Goal: Task Accomplishment & Management: Complete application form

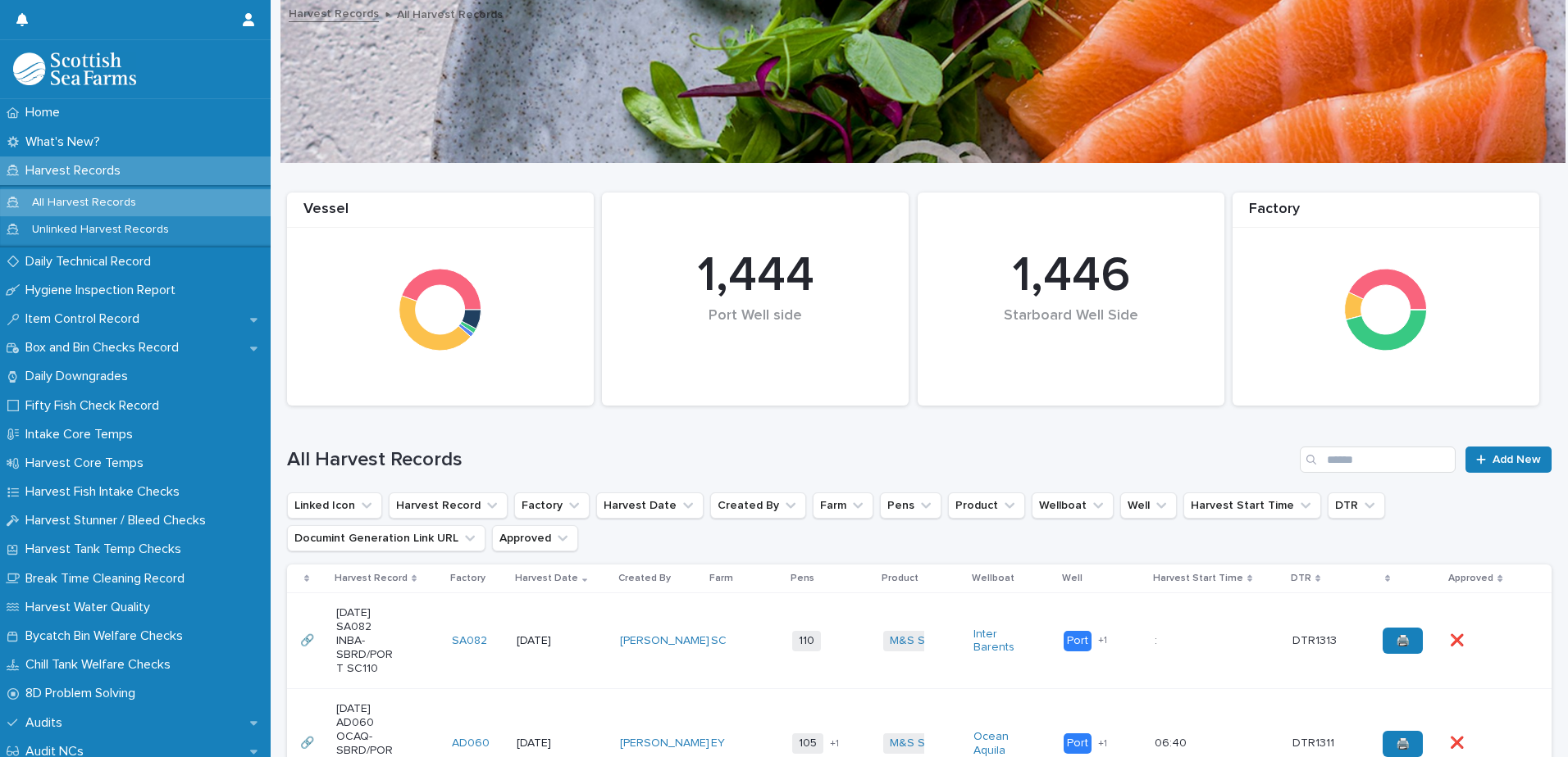
scroll to position [328, 0]
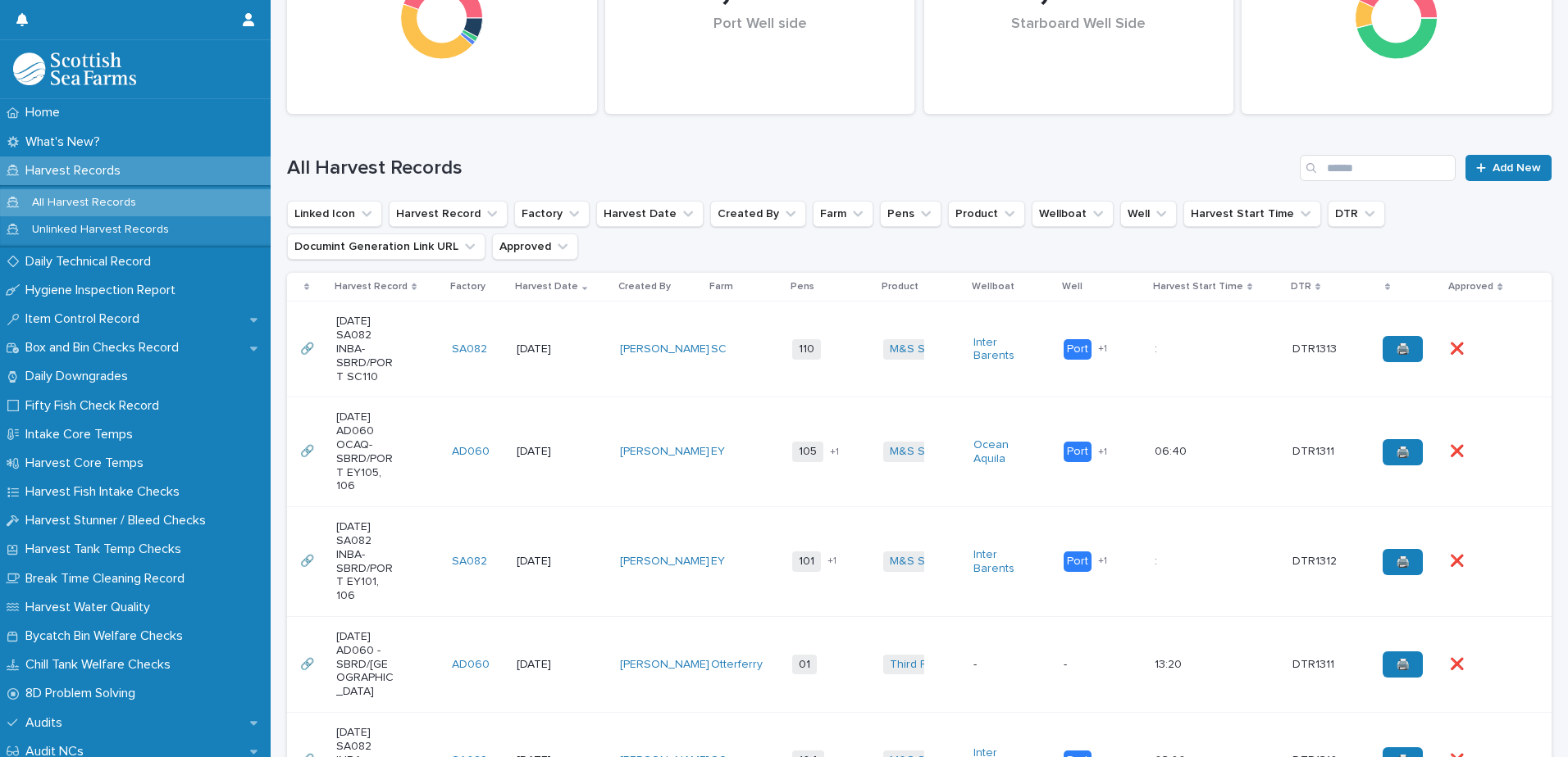
scroll to position [328, 0]
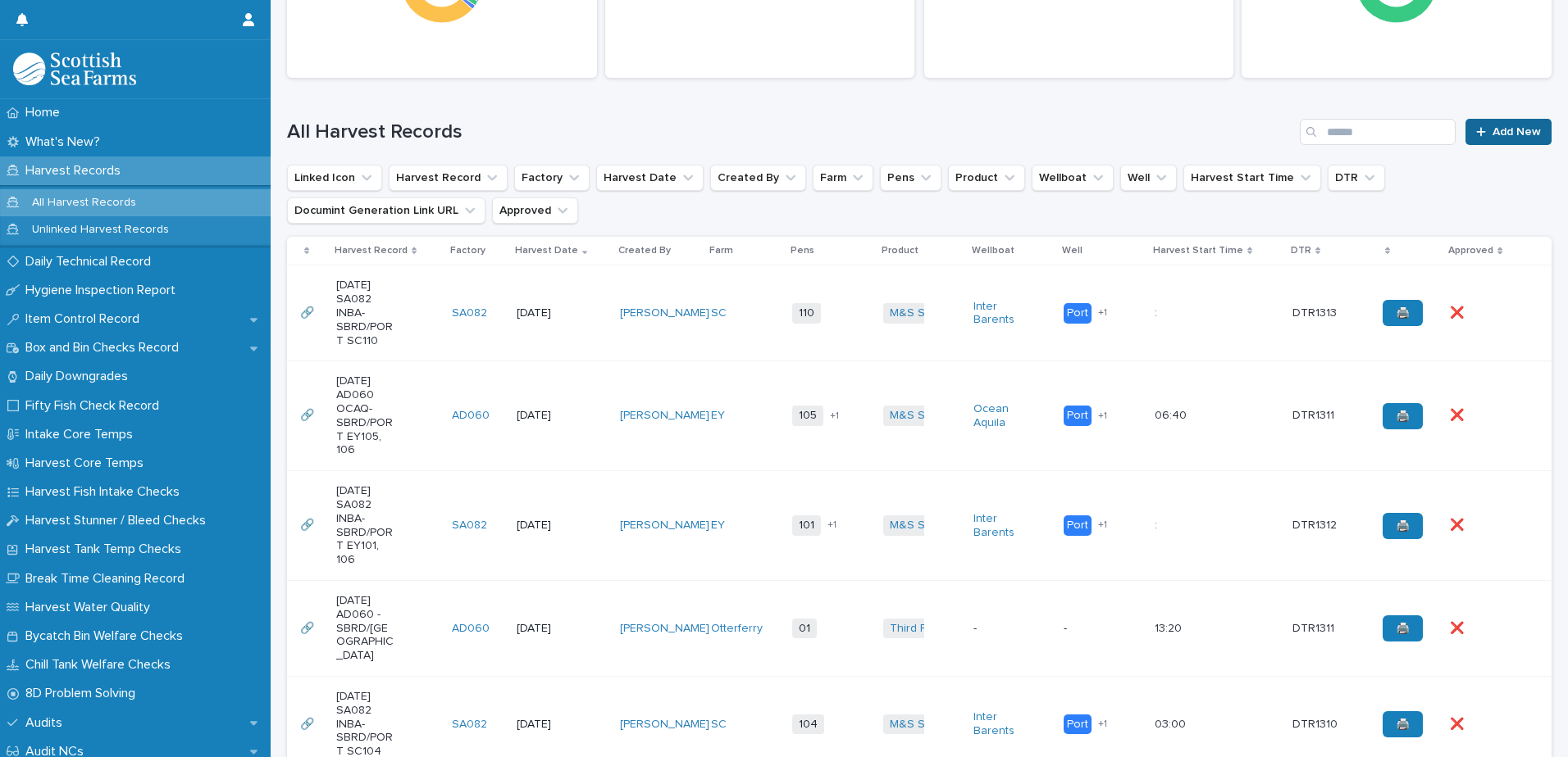
click at [1471, 122] on link "Add New" at bounding box center [1508, 132] width 86 height 26
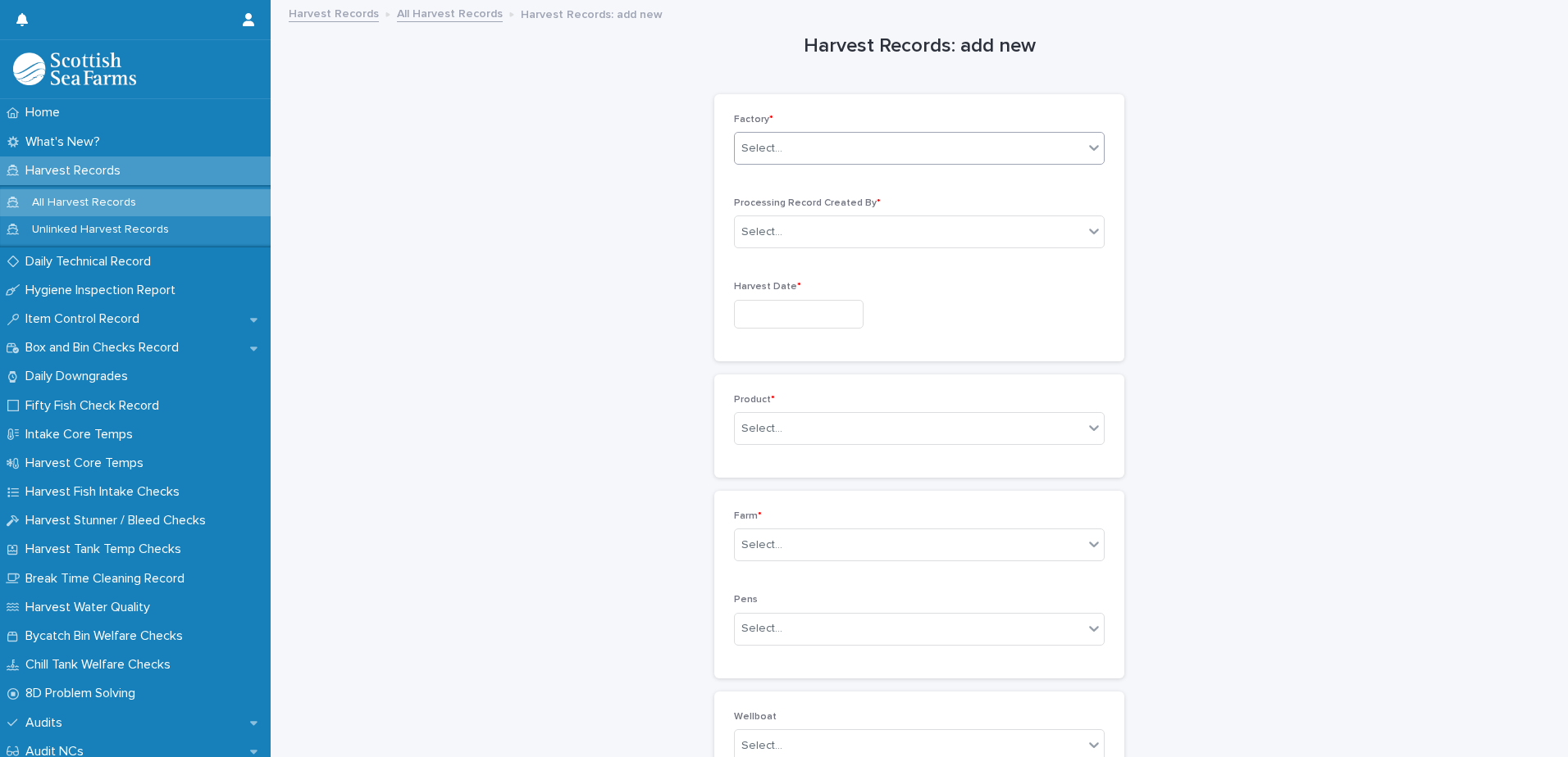
click at [788, 158] on div "Select..." at bounding box center [909, 149] width 349 height 27
click at [788, 268] on div "SA082" at bounding box center [913, 266] width 369 height 29
click at [793, 222] on div "Select..." at bounding box center [909, 232] width 349 height 27
type input "*****"
click at [793, 265] on div "Matt Bracegirdle" at bounding box center [913, 263] width 369 height 29
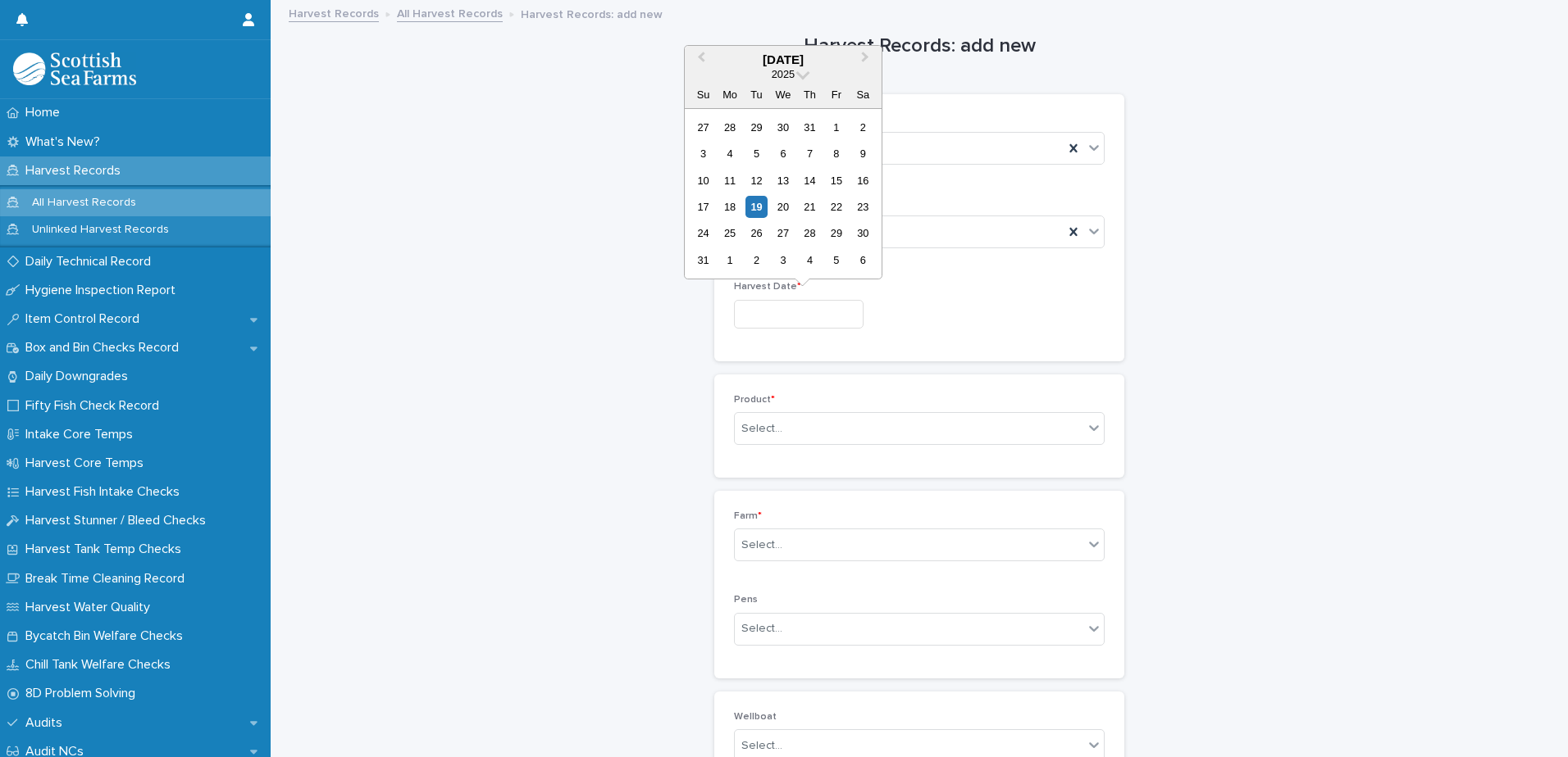
click at [796, 318] on input "text" at bounding box center [798, 314] width 130 height 29
click at [762, 209] on div "19" at bounding box center [756, 206] width 22 height 22
type input "*********"
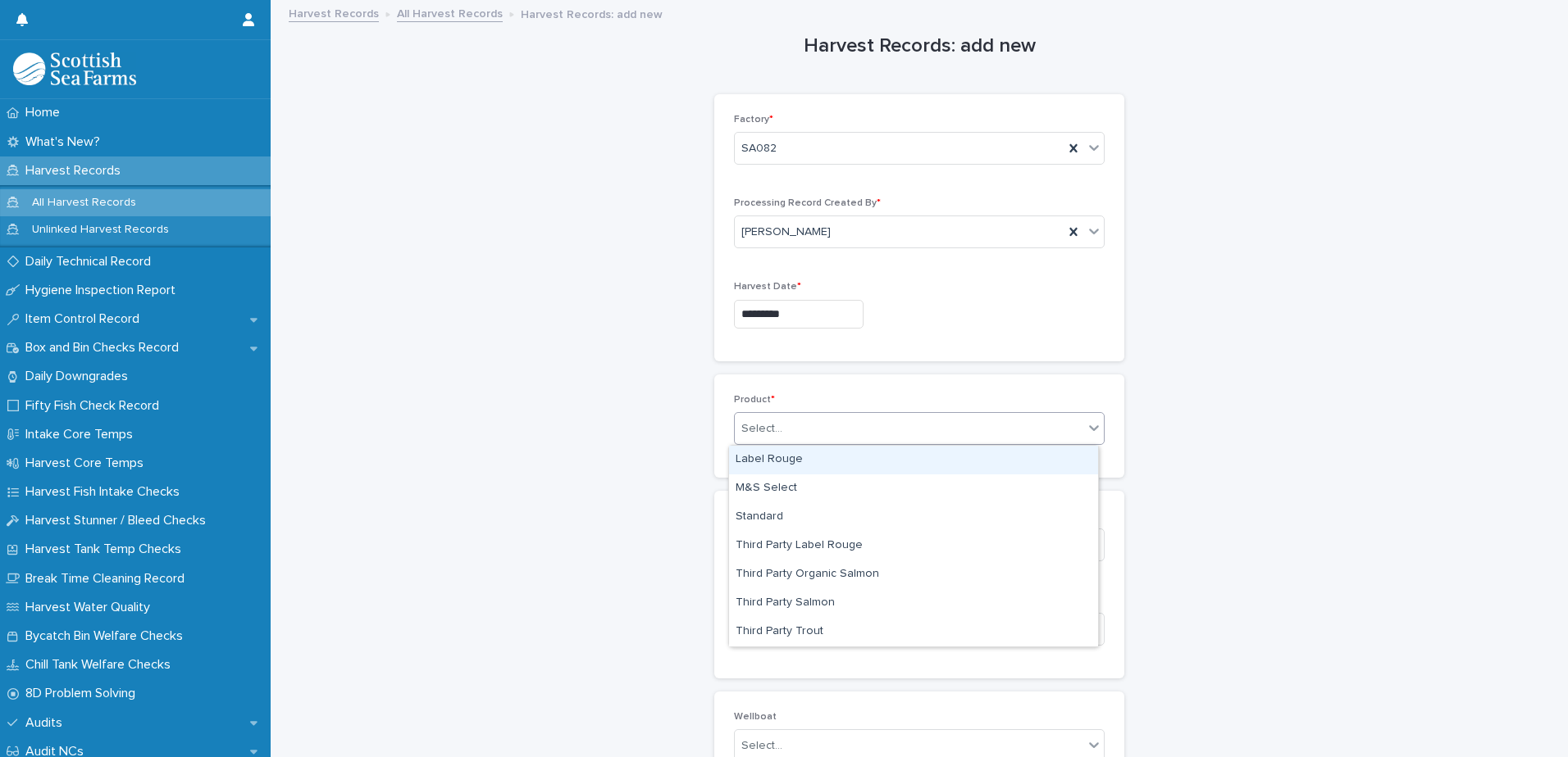
click at [810, 437] on div "Select..." at bounding box center [909, 428] width 349 height 27
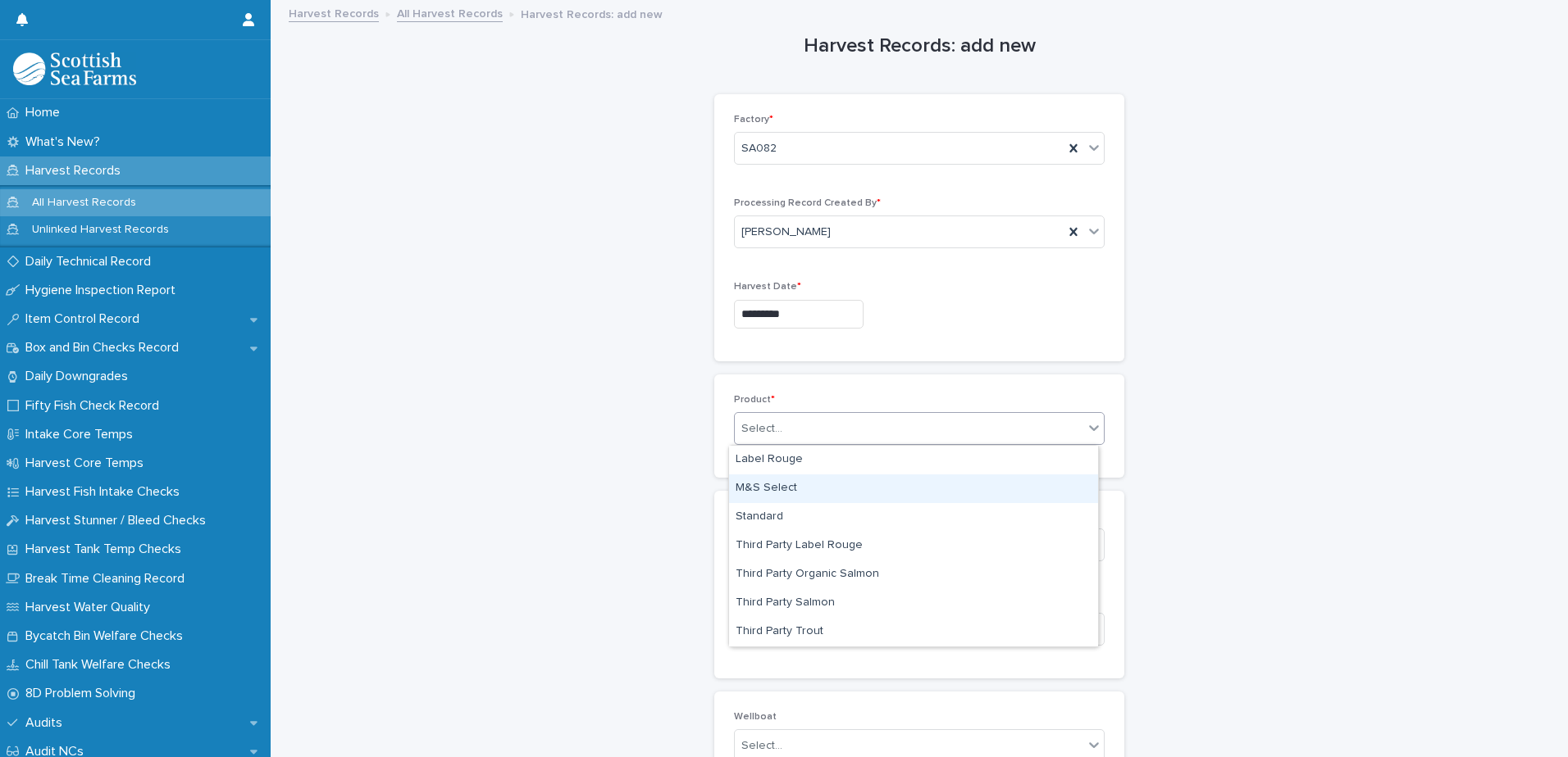
click at [804, 491] on div "M&S Select" at bounding box center [913, 488] width 369 height 29
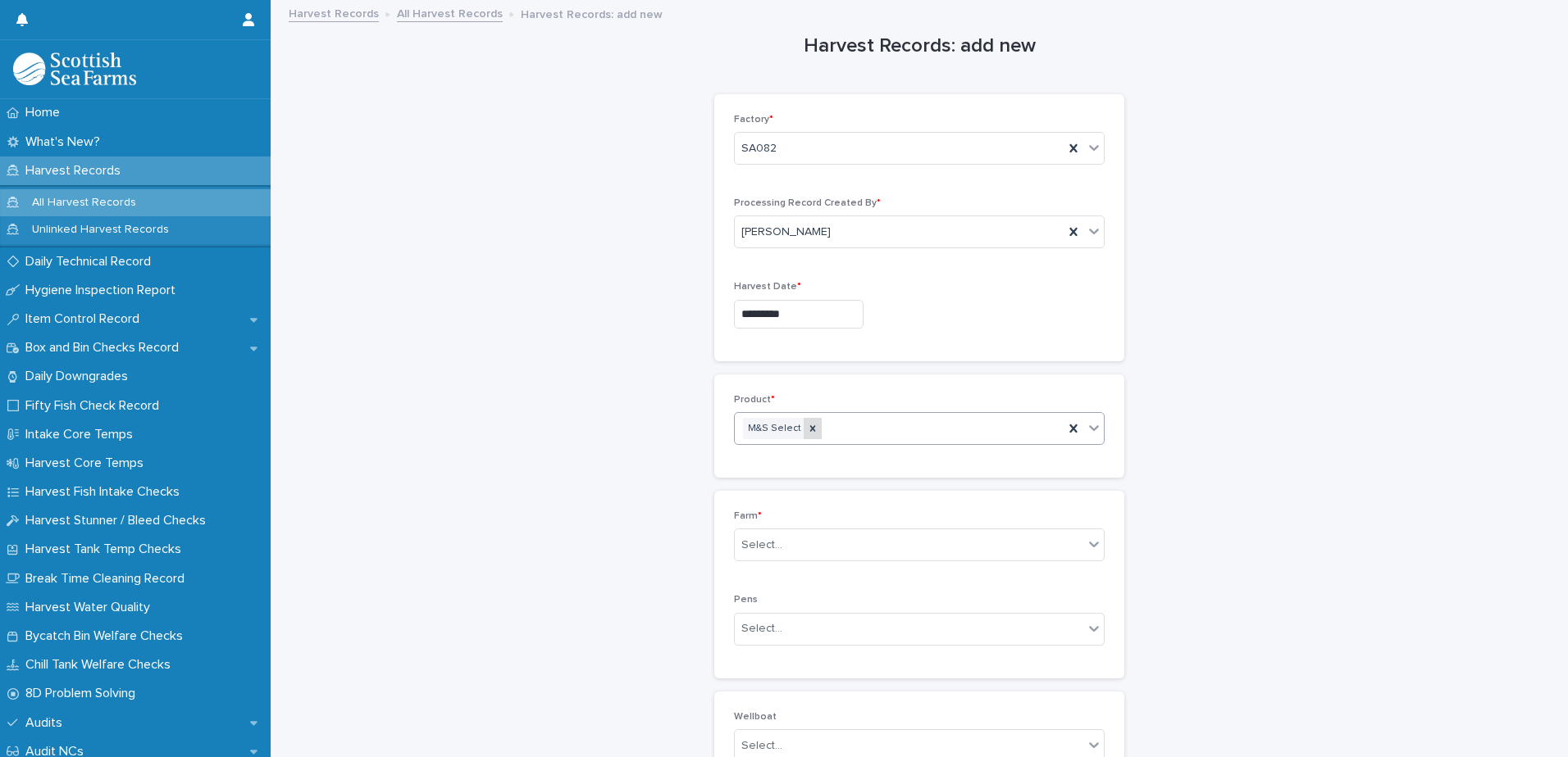
click at [807, 431] on icon at bounding box center [812, 428] width 11 height 11
click at [792, 433] on div "Select..." at bounding box center [909, 428] width 349 height 27
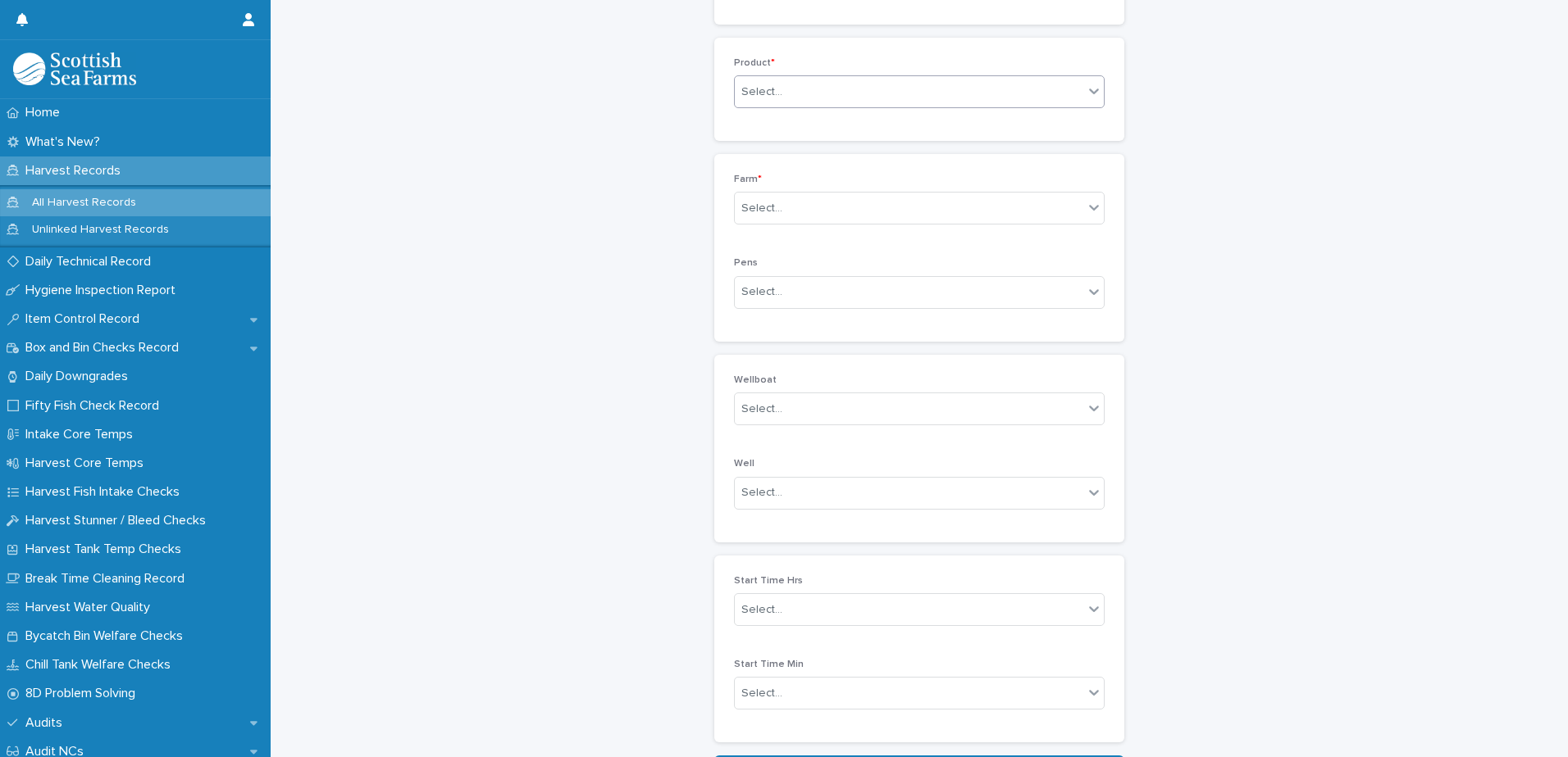
scroll to position [209, 0]
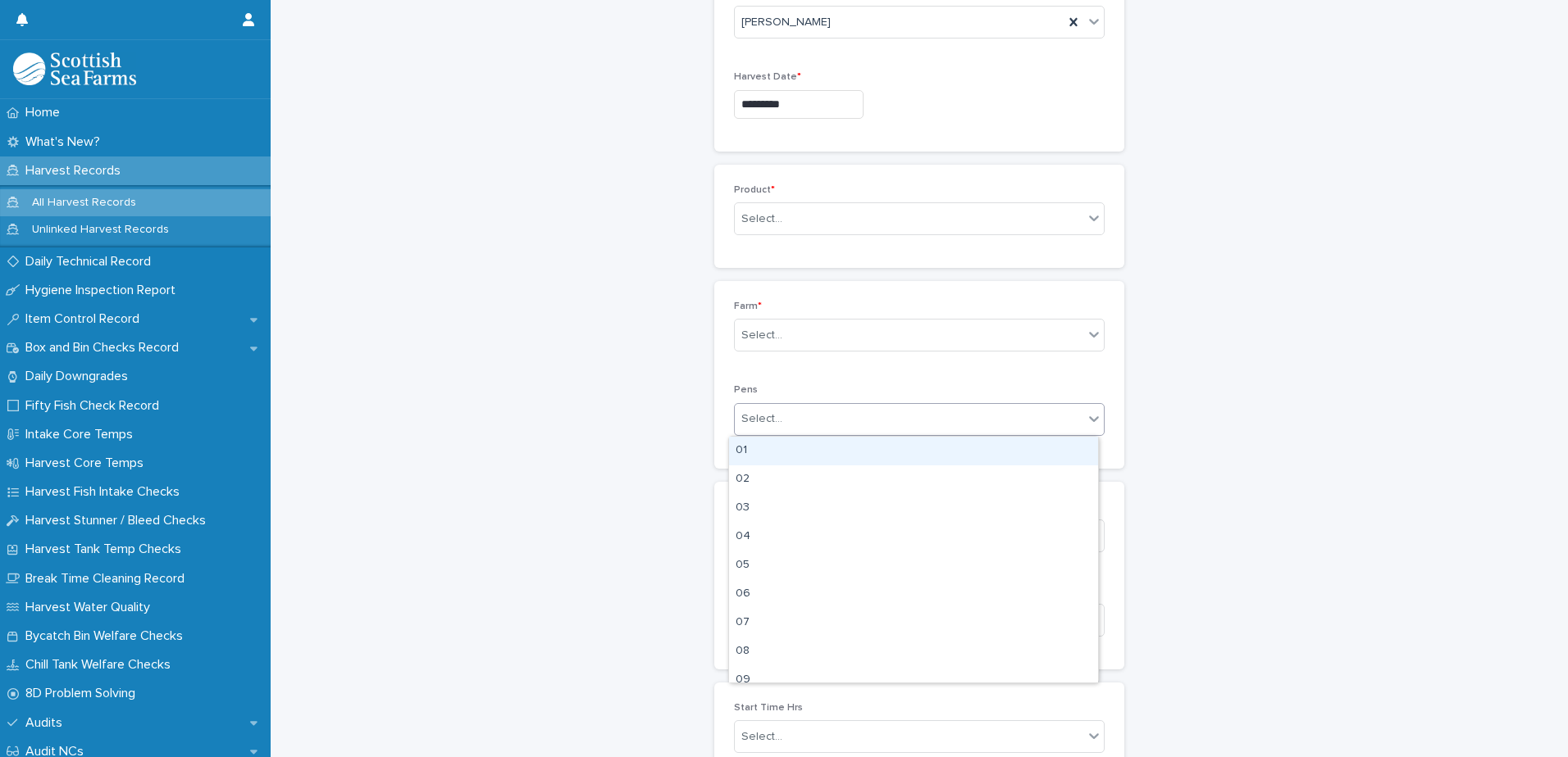
click at [763, 422] on div "Select..." at bounding box center [761, 419] width 41 height 17
click at [764, 422] on div "Select..." at bounding box center [761, 419] width 41 height 17
click at [791, 339] on div "Select..." at bounding box center [909, 335] width 349 height 27
click at [1292, 280] on div "Harvest Records: add new Loading... Saving… Loading... Saving… Loading... Savin…" at bounding box center [919, 350] width 1264 height 1118
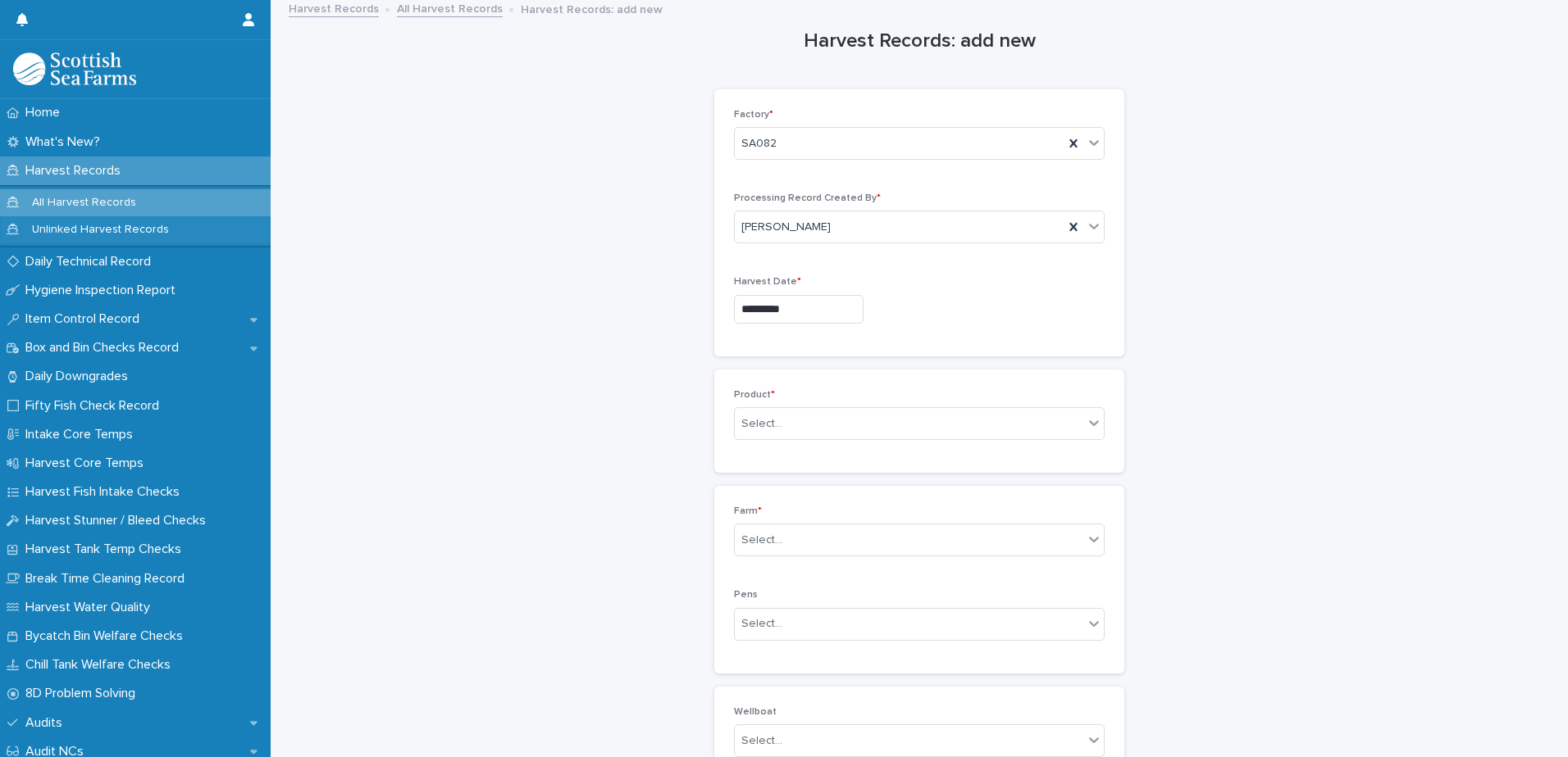
scroll to position [0, 0]
drag, startPoint x: 796, startPoint y: 408, endPoint x: 798, endPoint y: 424, distance: 16.1
click at [797, 408] on div "Product * Select..." at bounding box center [919, 427] width 370 height 64
click at [801, 425] on div "Select..." at bounding box center [909, 428] width 349 height 27
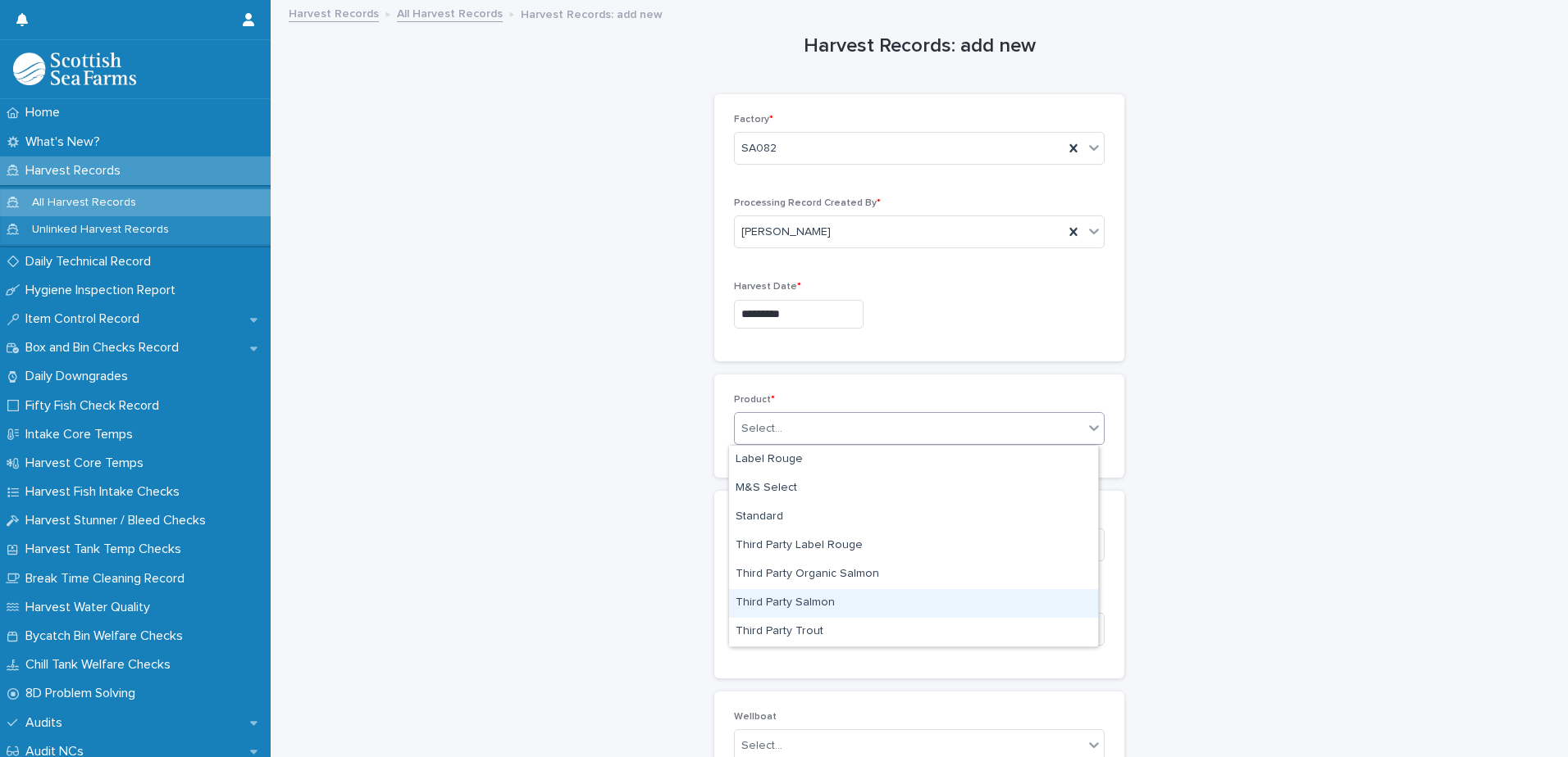
click at [849, 609] on div "Third Party Salmon" at bounding box center [913, 603] width 369 height 29
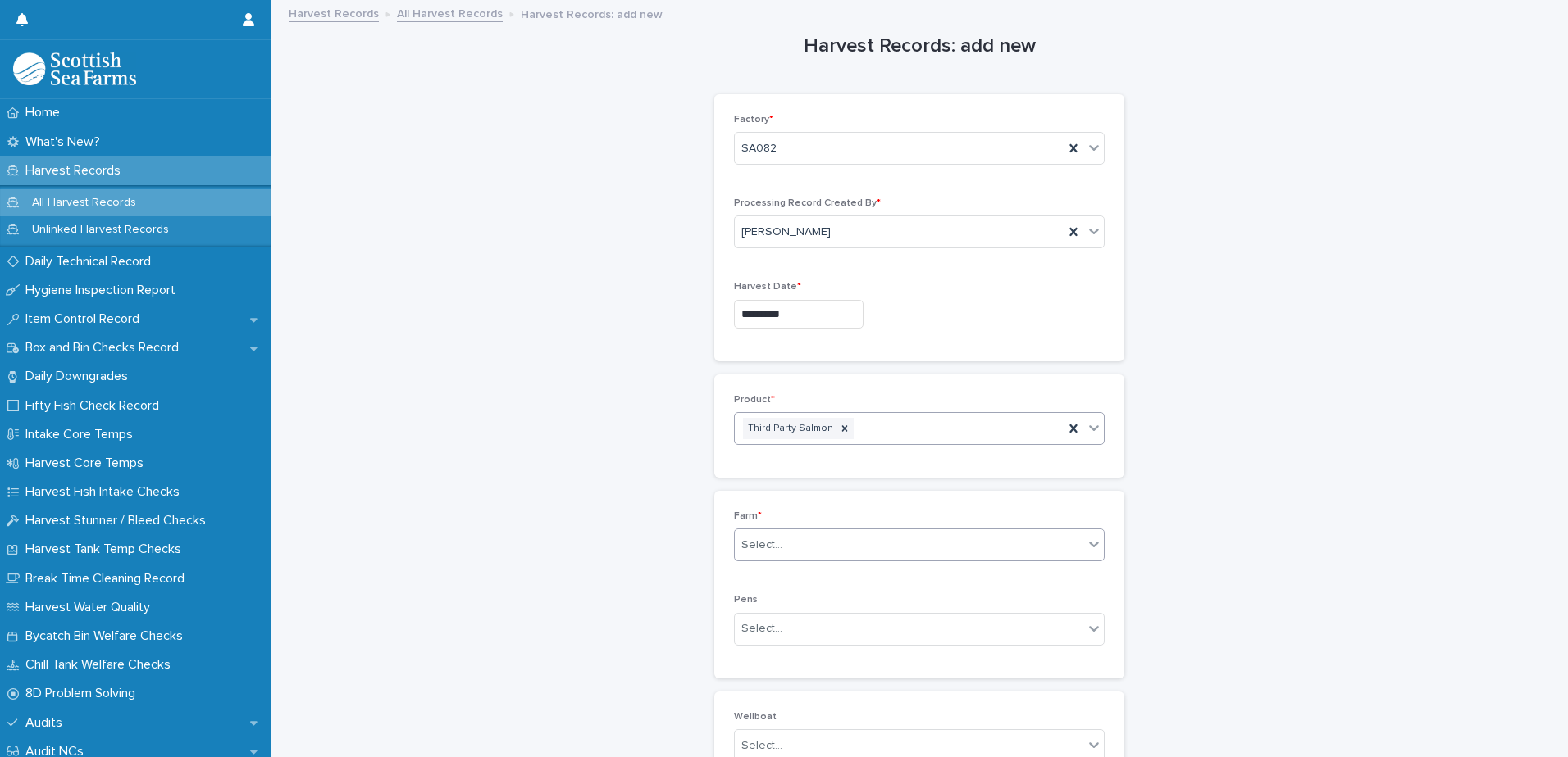
click at [773, 558] on div "Select..." at bounding box center [909, 545] width 349 height 27
click at [774, 561] on div "Select..." at bounding box center [919, 545] width 370 height 33
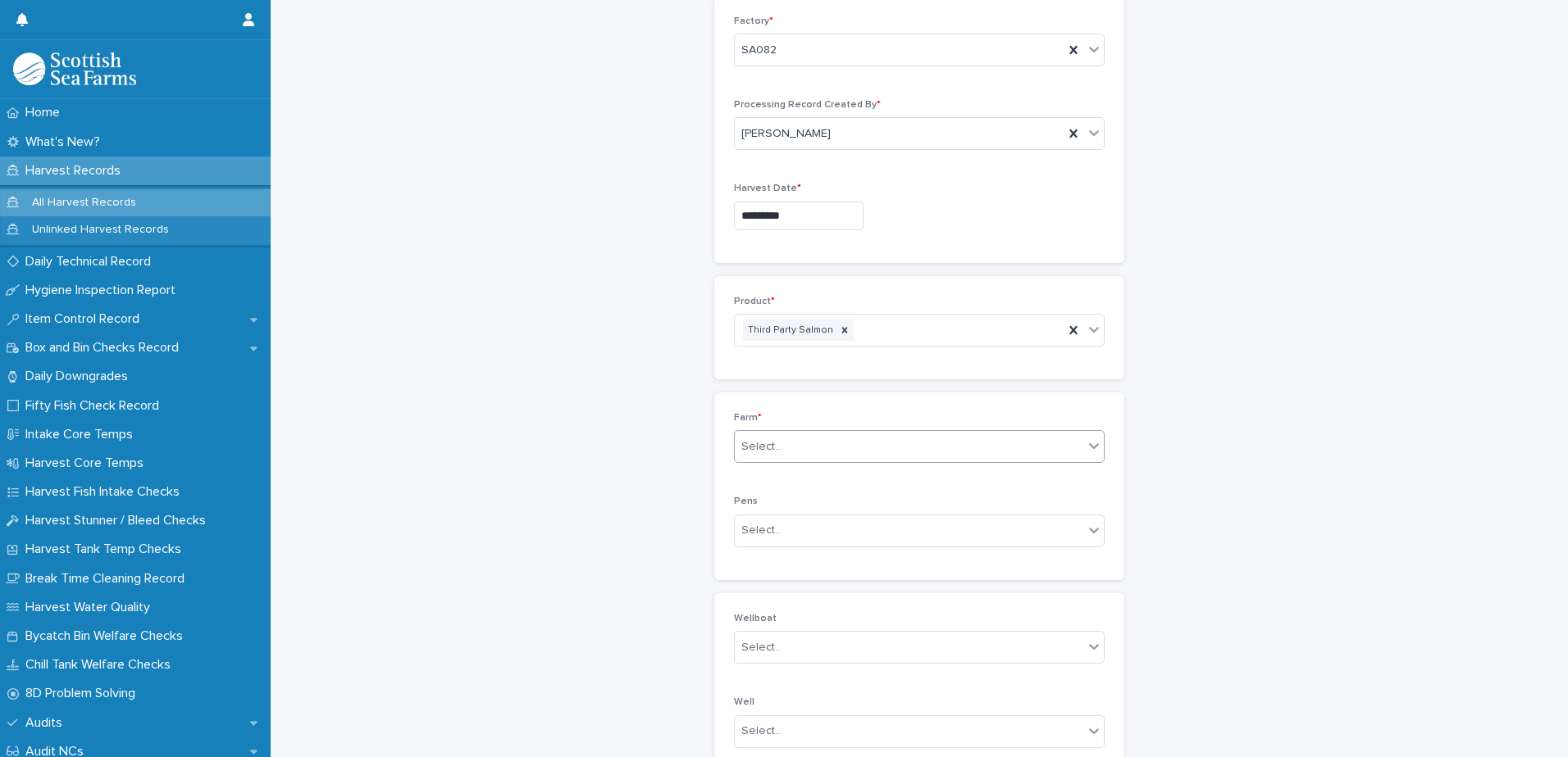
scroll to position [328, 0]
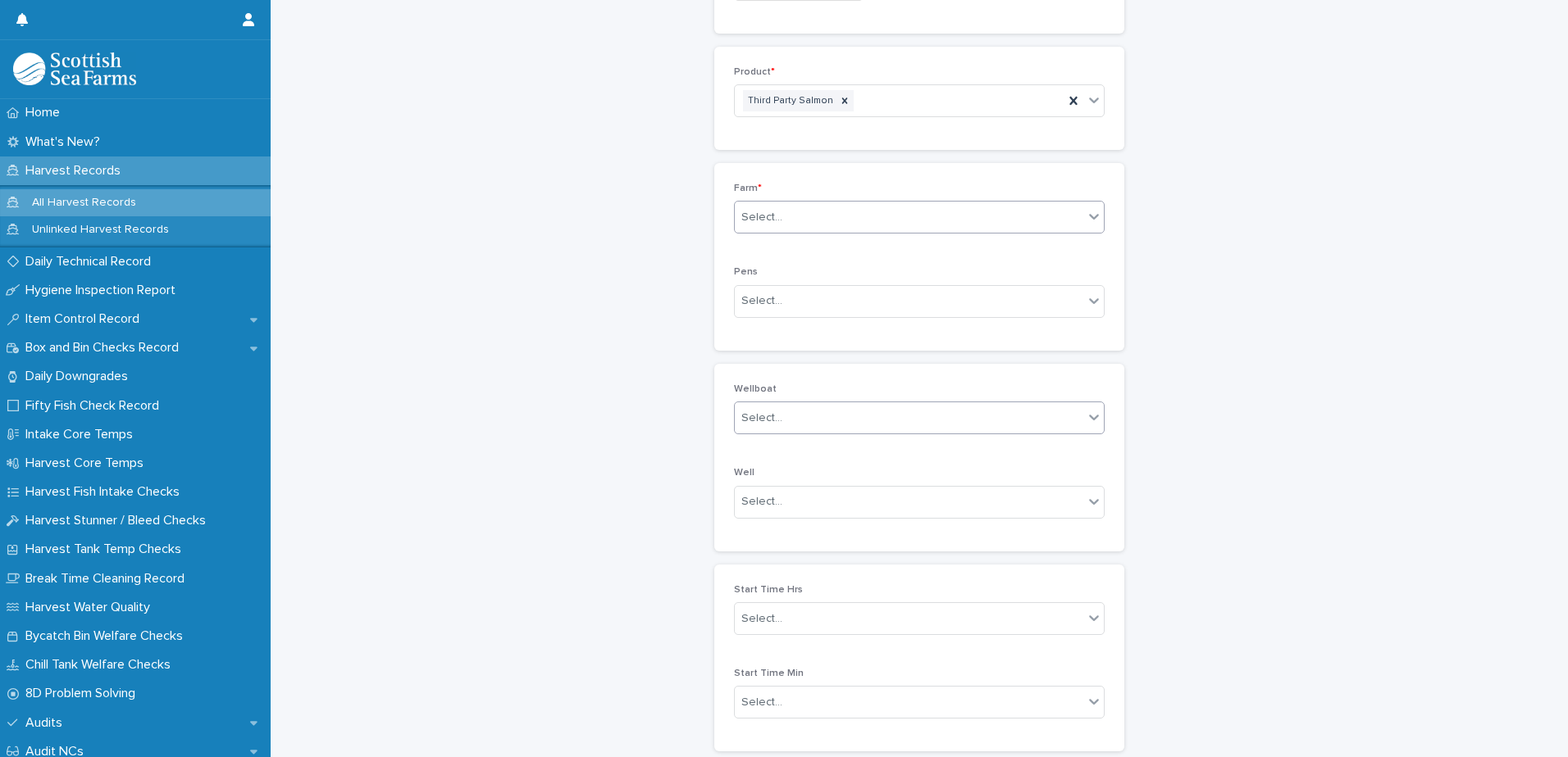
click at [780, 422] on div "Select..." at bounding box center [909, 418] width 349 height 27
type input "******"
click at [806, 411] on div "tanker" at bounding box center [909, 418] width 349 height 27
click at [805, 412] on div "Select..." at bounding box center [909, 418] width 349 height 27
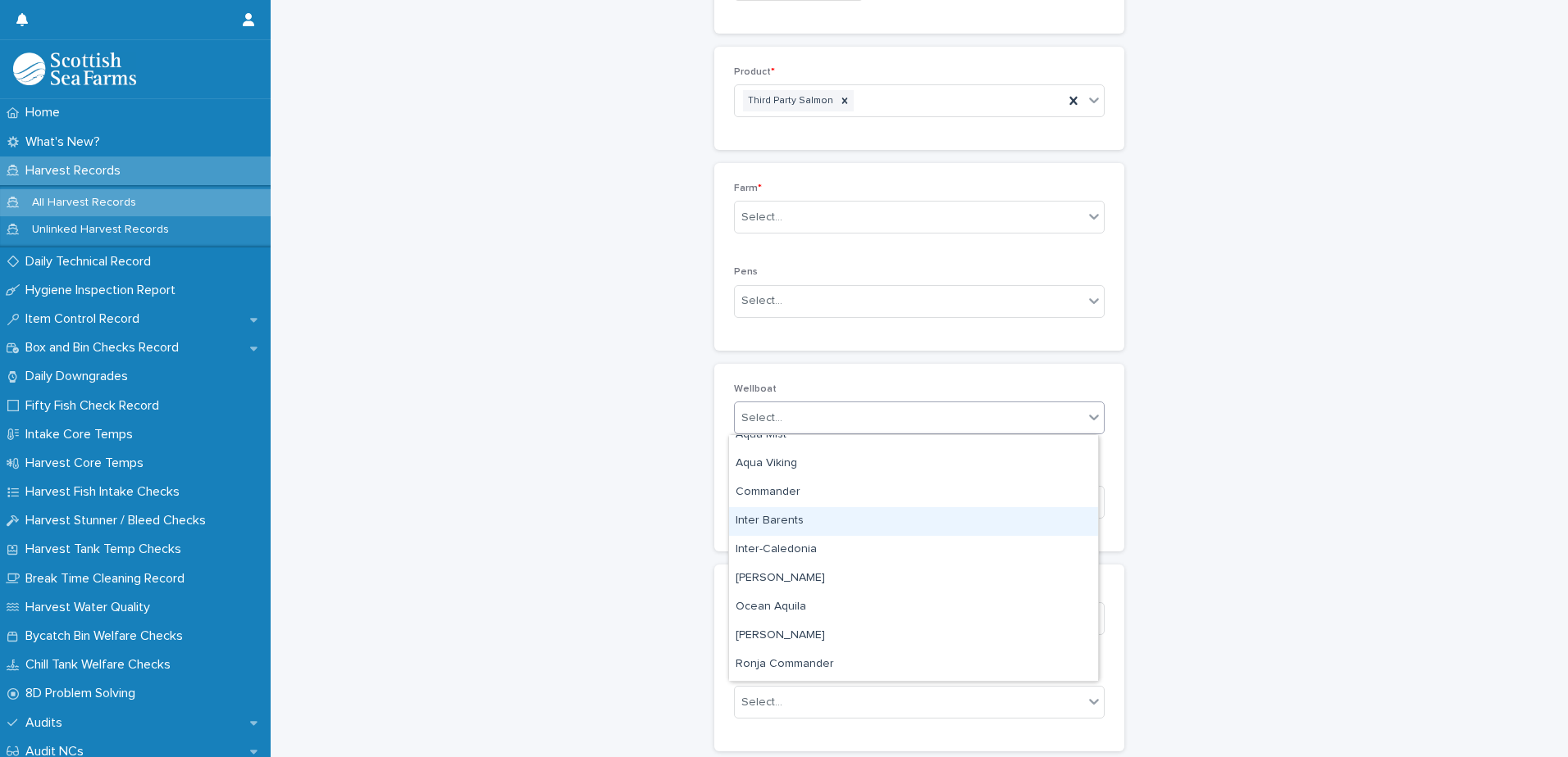
scroll to position [0, 0]
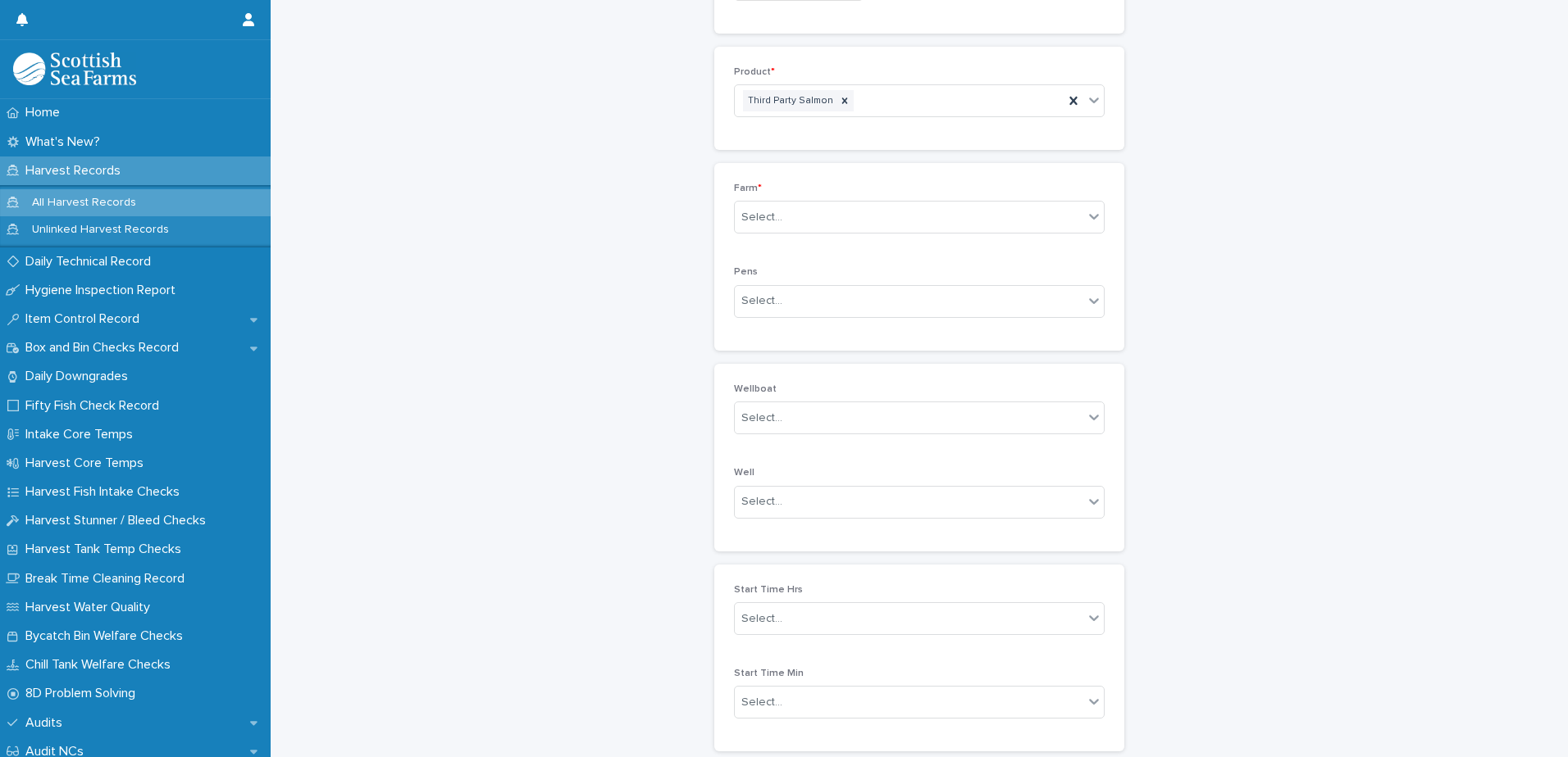
click at [1263, 429] on div "Harvest Records: add new Loading... Saving… Loading... Saving… Loading... Savin…" at bounding box center [919, 233] width 1264 height 1118
click at [790, 503] on div "Select..." at bounding box center [909, 501] width 349 height 27
click at [1220, 454] on div "Harvest Records: add new Loading... Saving… Loading... Saving… Loading... Savin…" at bounding box center [919, 233] width 1264 height 1118
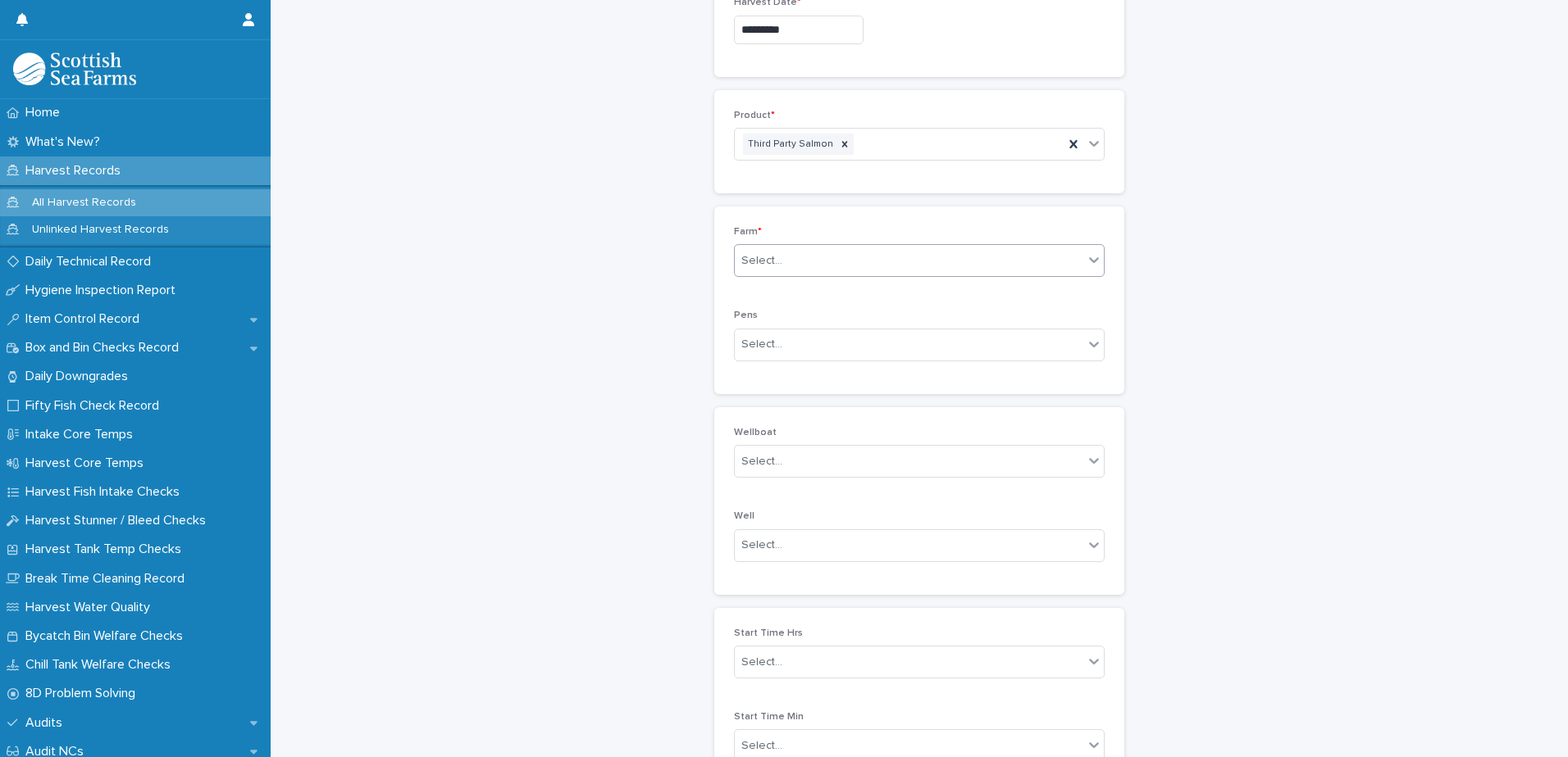
scroll to position [246, 0]
click at [780, 301] on div "Select..." at bounding box center [909, 299] width 349 height 27
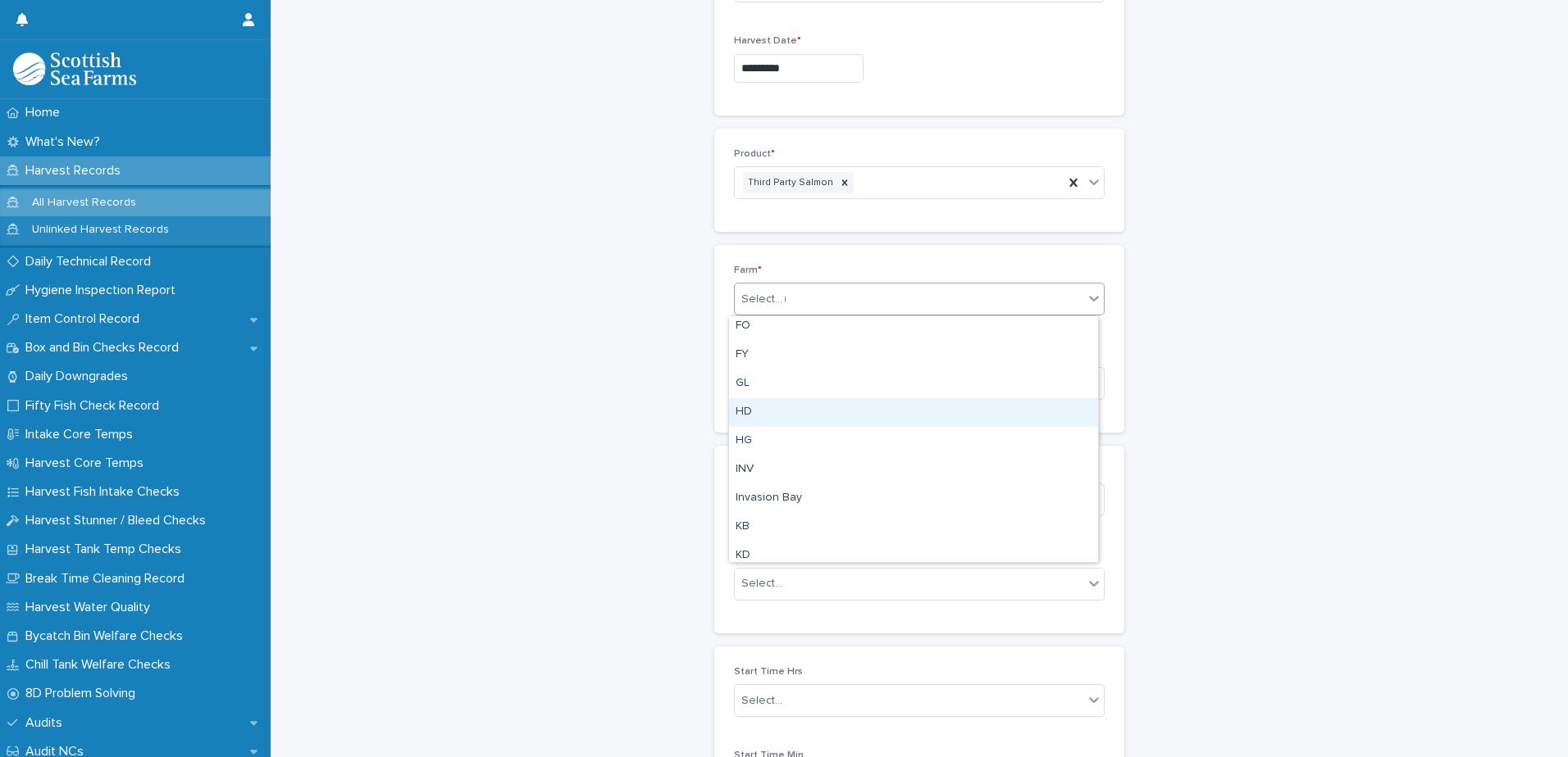
scroll to position [0, 0]
type input "*"
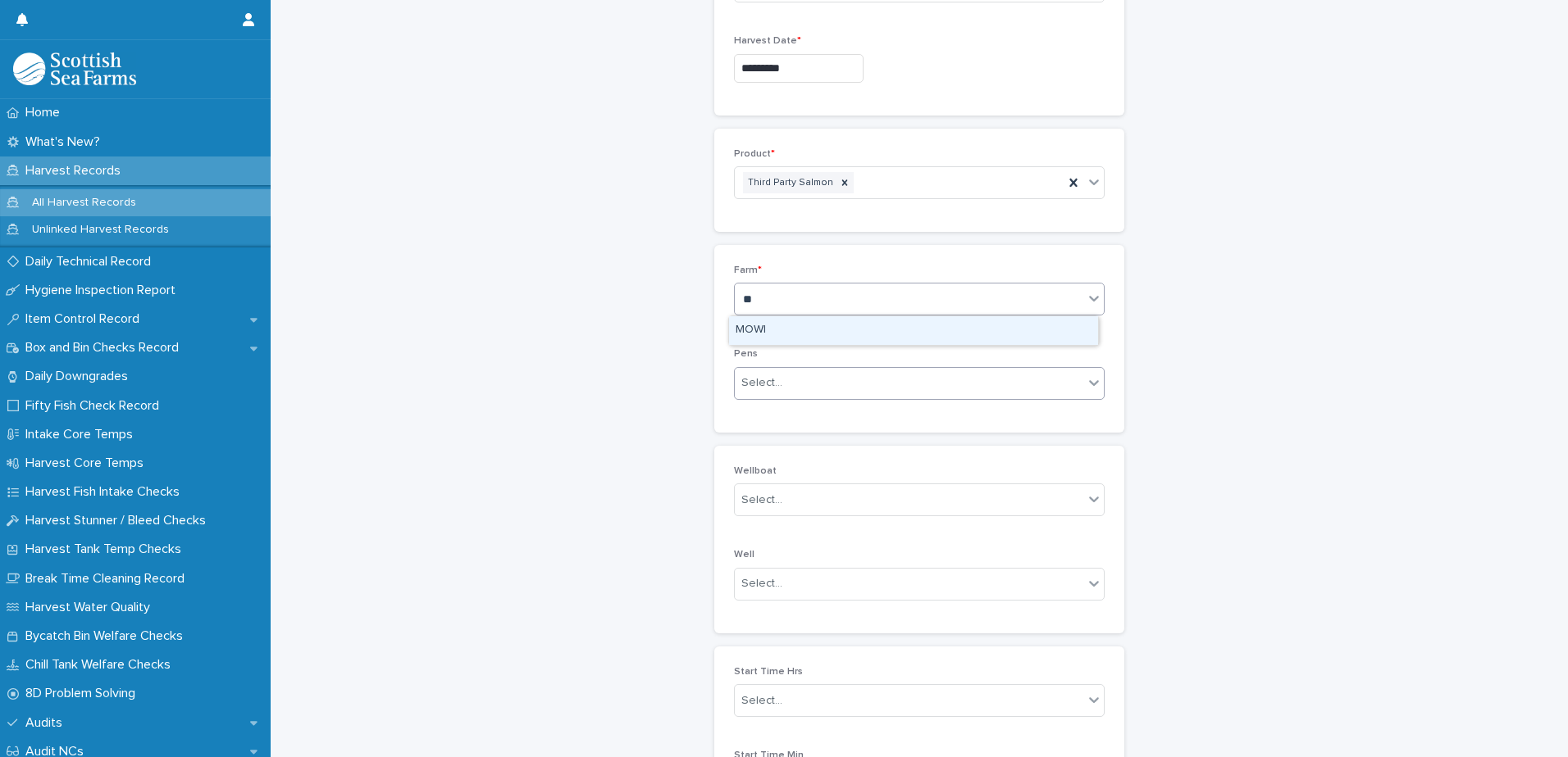
type input "*"
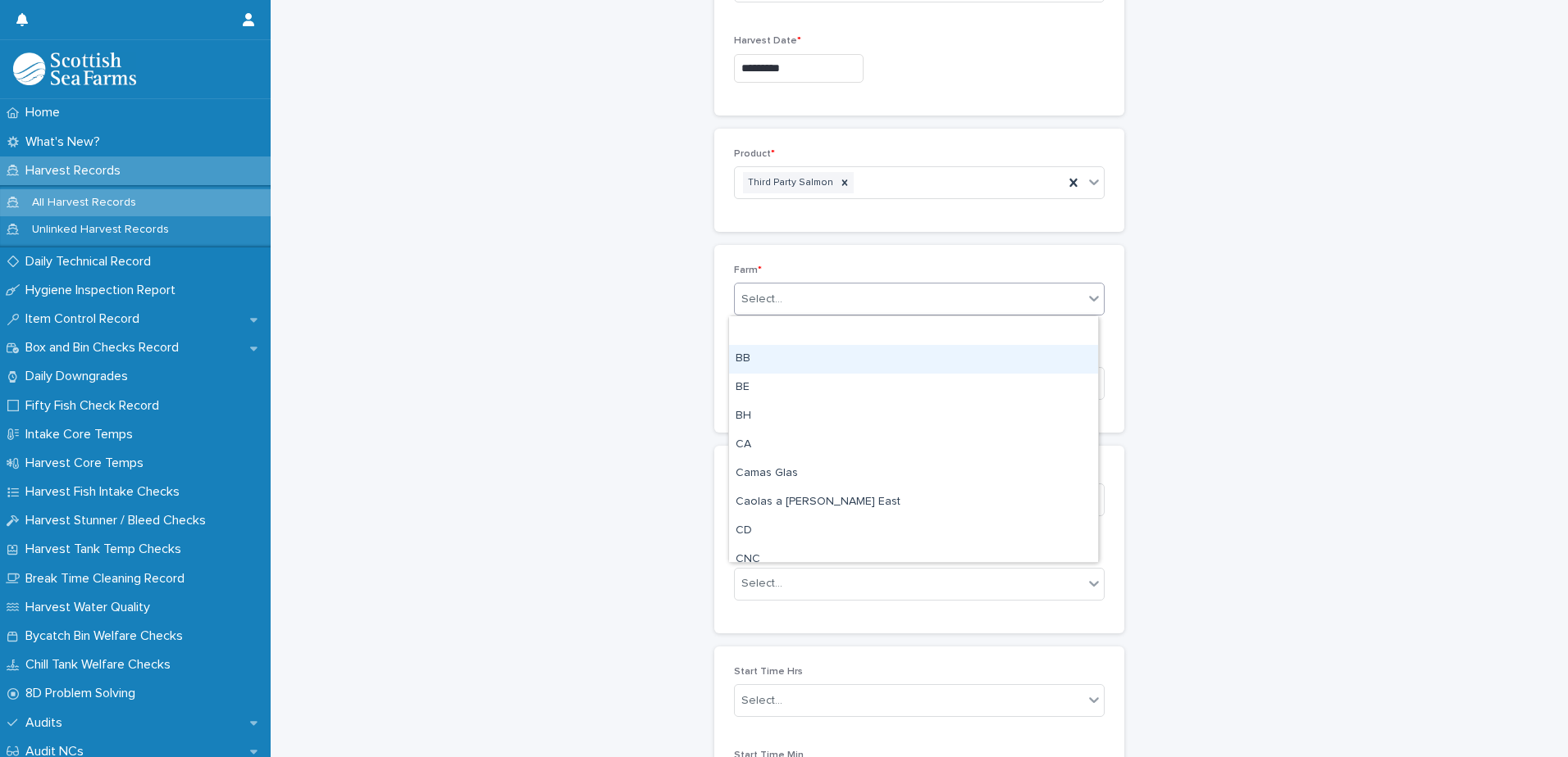
click at [1216, 305] on div "Harvest Records: add new Loading... Saving… Loading... Saving… Loading... Savin…" at bounding box center [919, 315] width 1264 height 1118
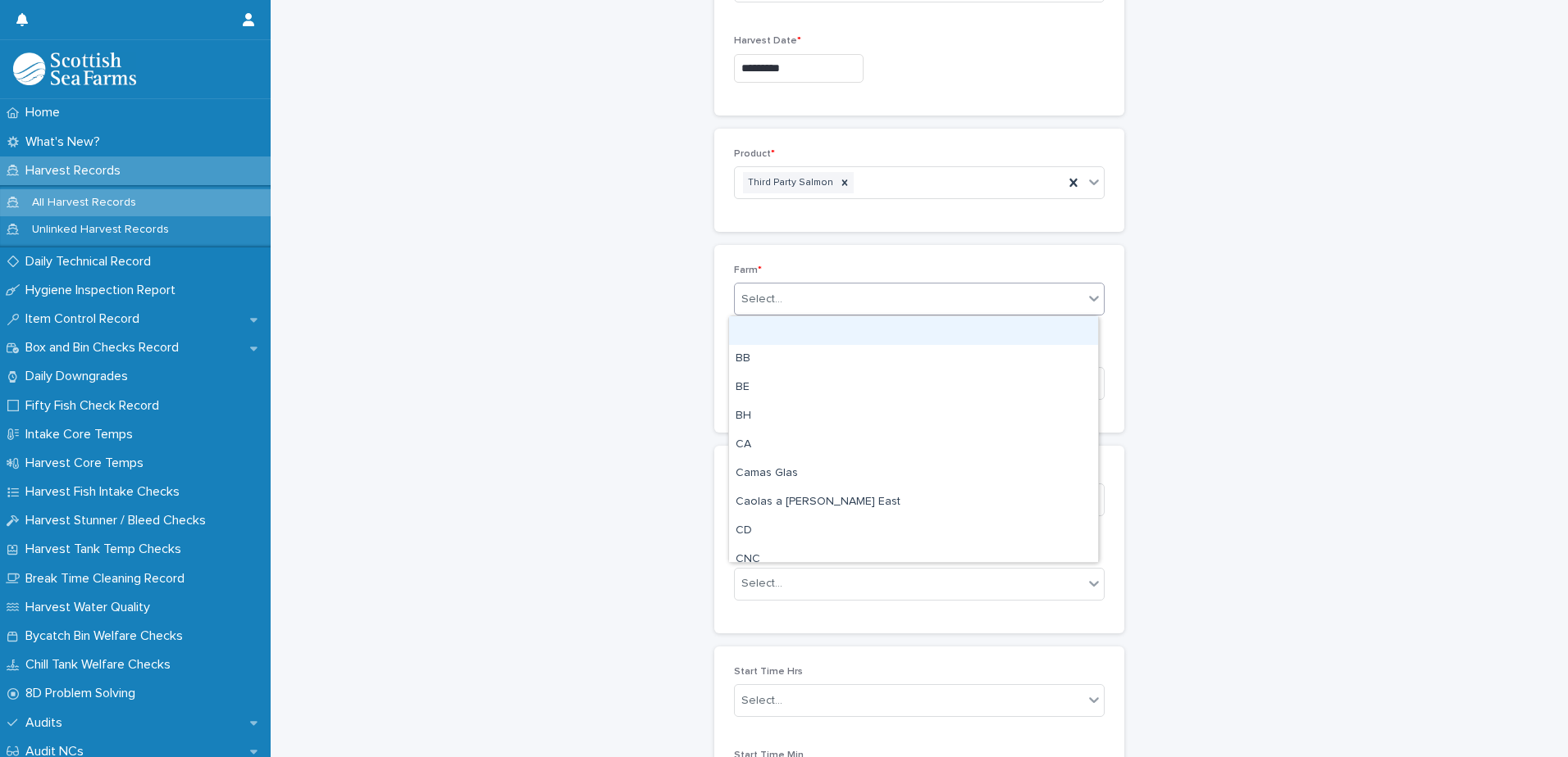
click at [1029, 296] on div "Select..." at bounding box center [909, 299] width 349 height 27
click at [819, 331] on div at bounding box center [913, 330] width 369 height 29
click at [793, 301] on div "Select..." at bounding box center [909, 299] width 349 height 27
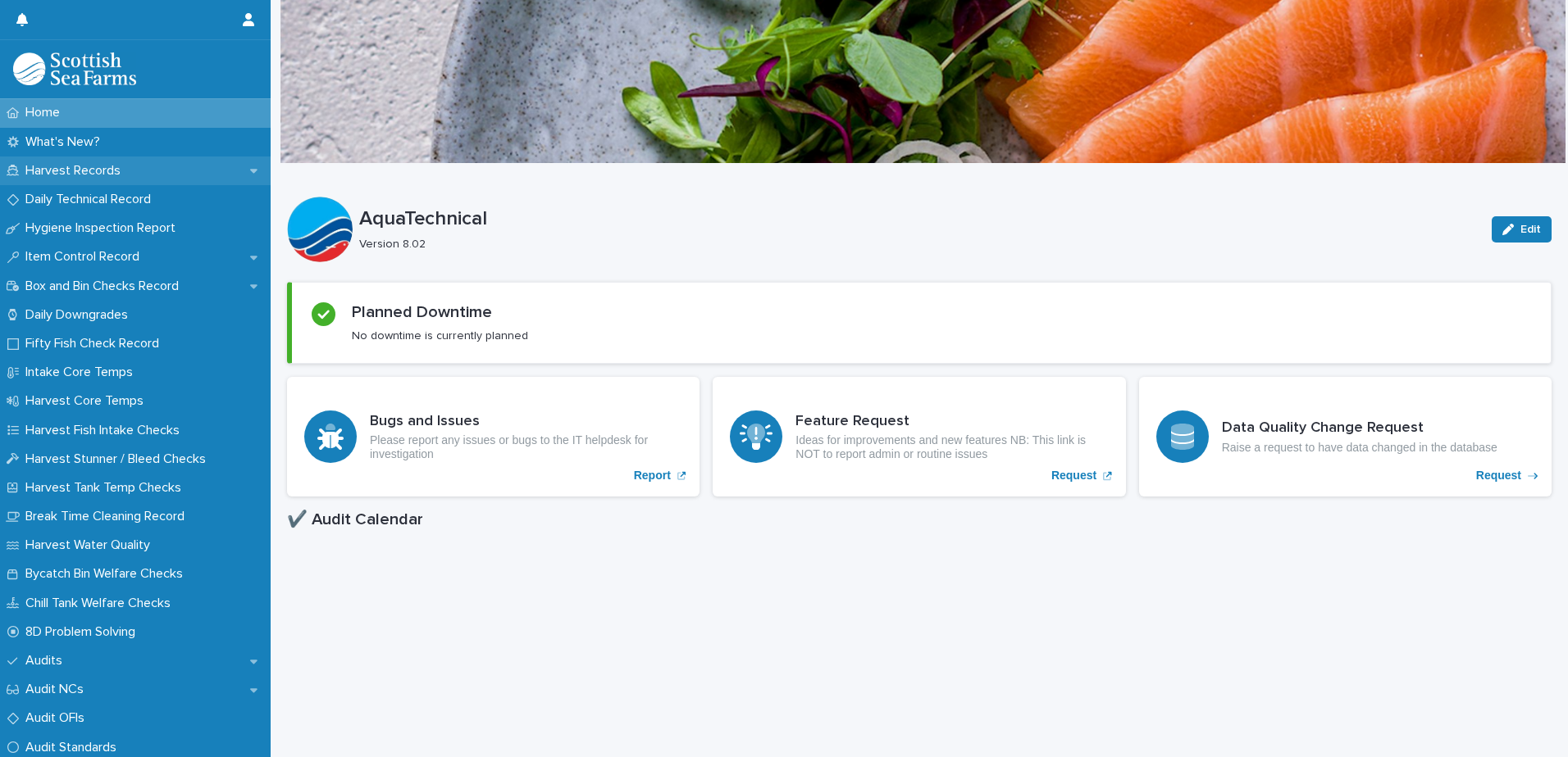
click at [82, 169] on p "Harvest Records" at bounding box center [77, 171] width 115 height 16
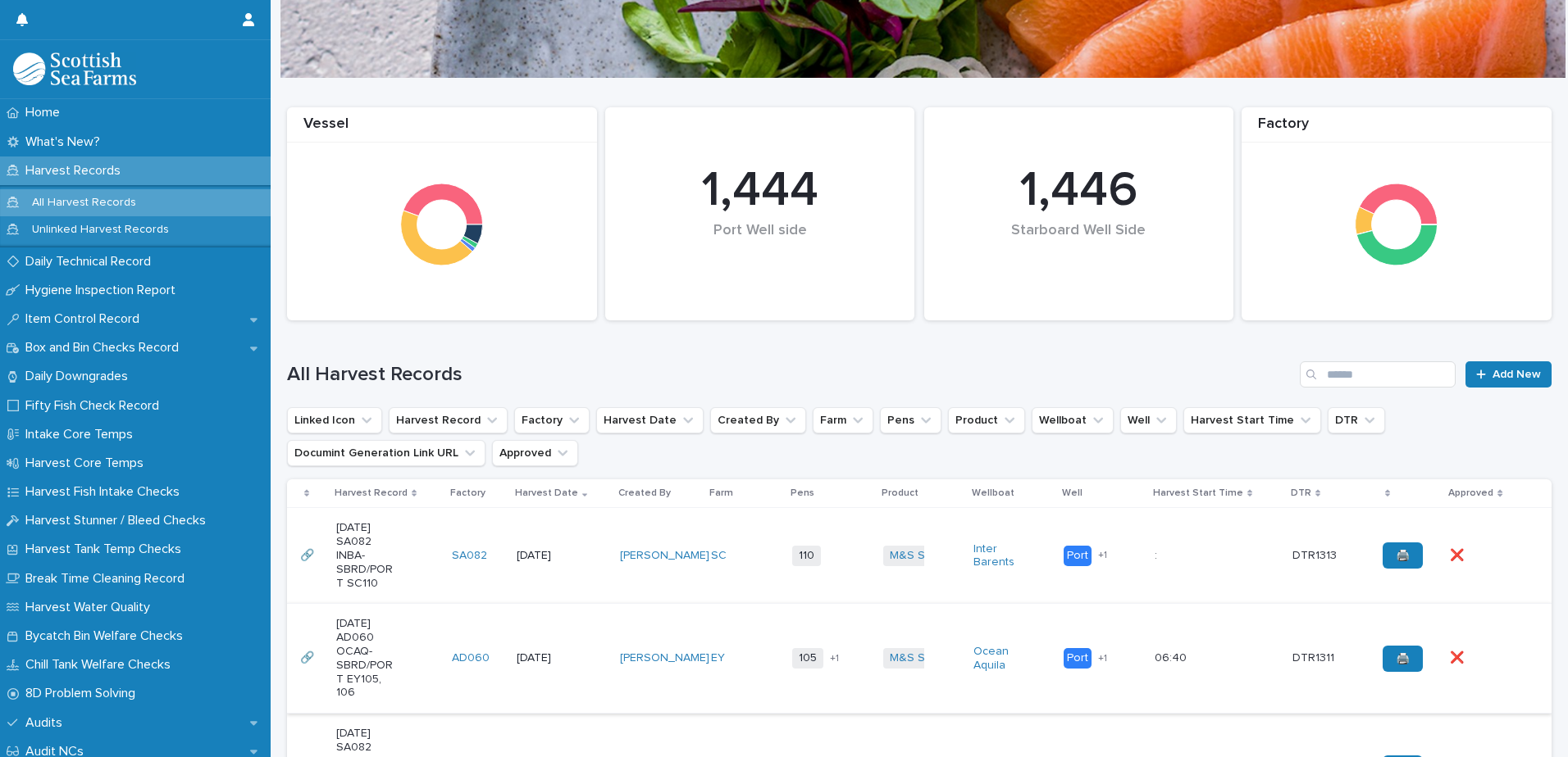
scroll to position [164, 0]
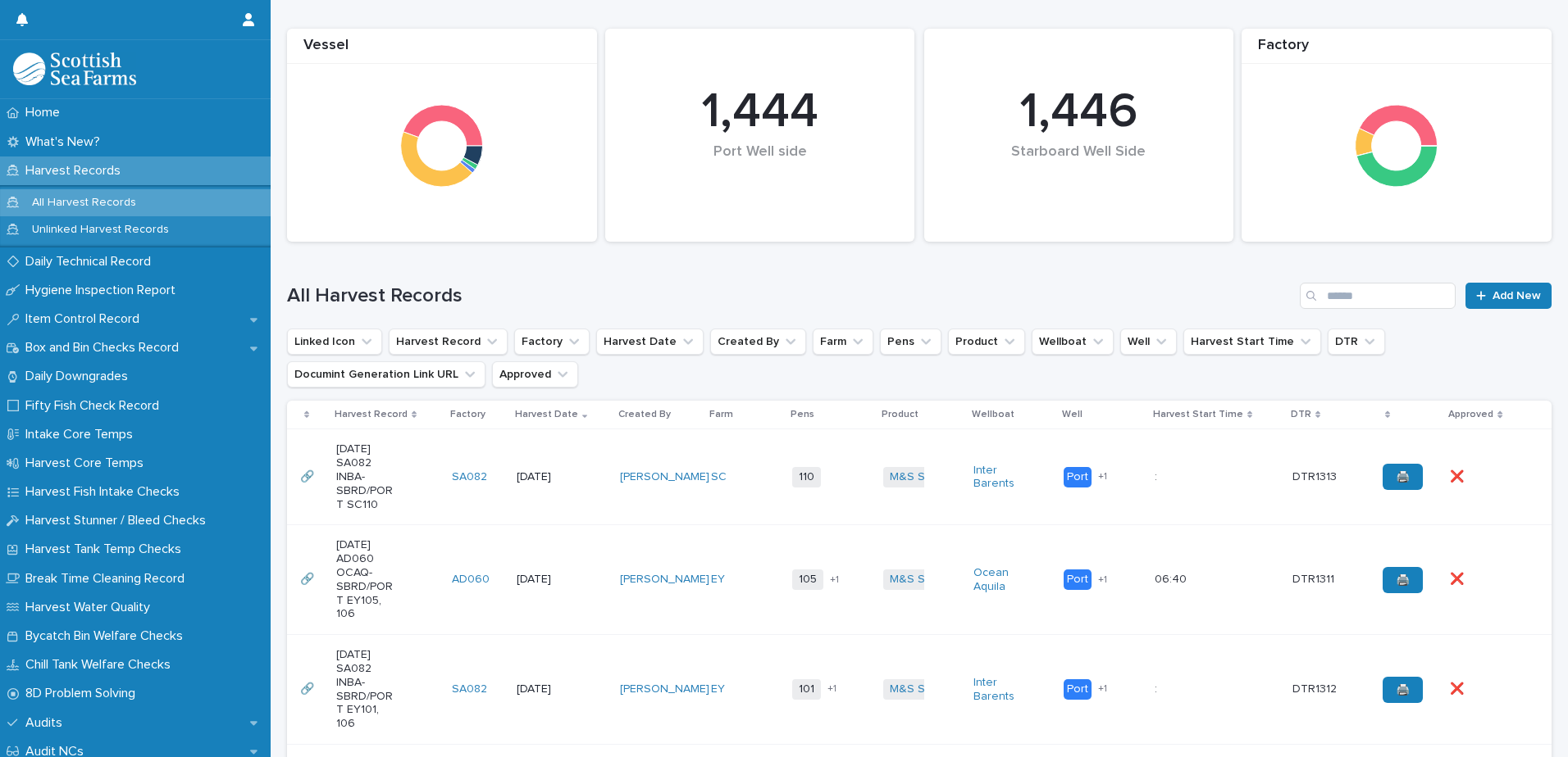
click at [410, 498] on div "[DATE] SA082 INBA-SBRD/PORT SC110" at bounding box center [388, 477] width 103 height 82
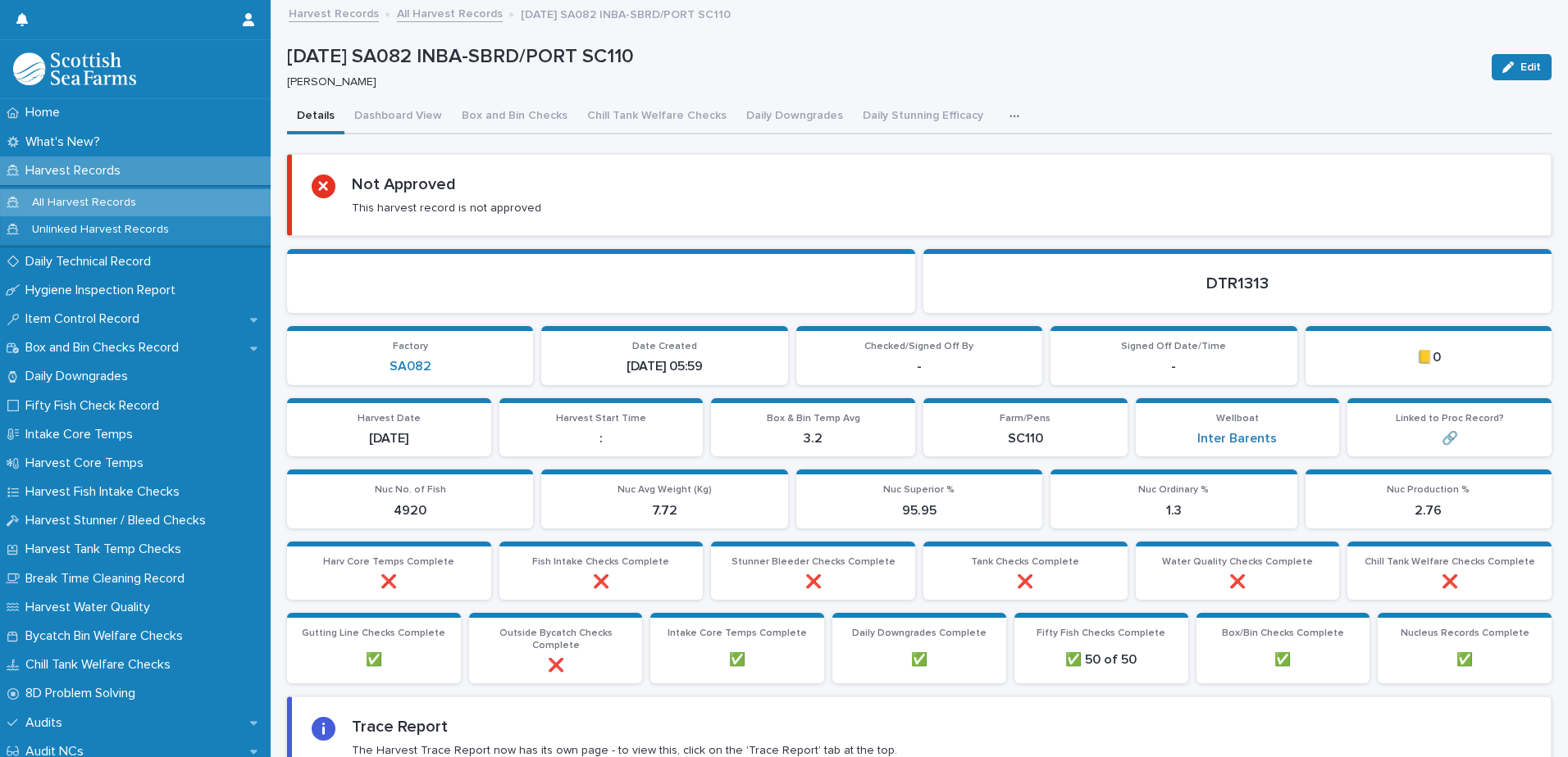
click at [1000, 109] on button "button" at bounding box center [1018, 116] width 36 height 33
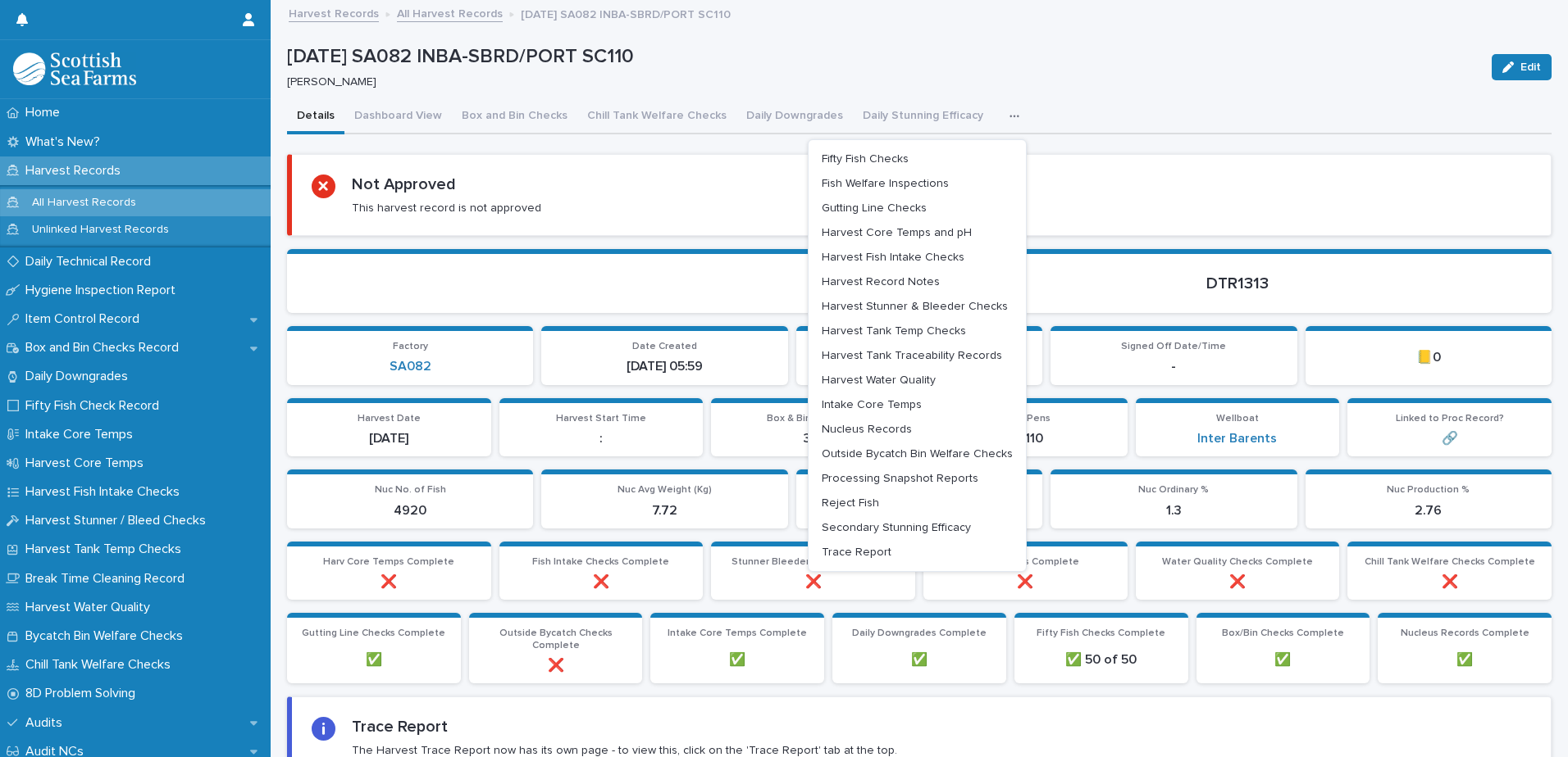
click at [1116, 121] on div "Details Dashboard View Box and Bin Checks Chill Tank Welfare Checks Daily Downg…" at bounding box center [919, 117] width 1264 height 35
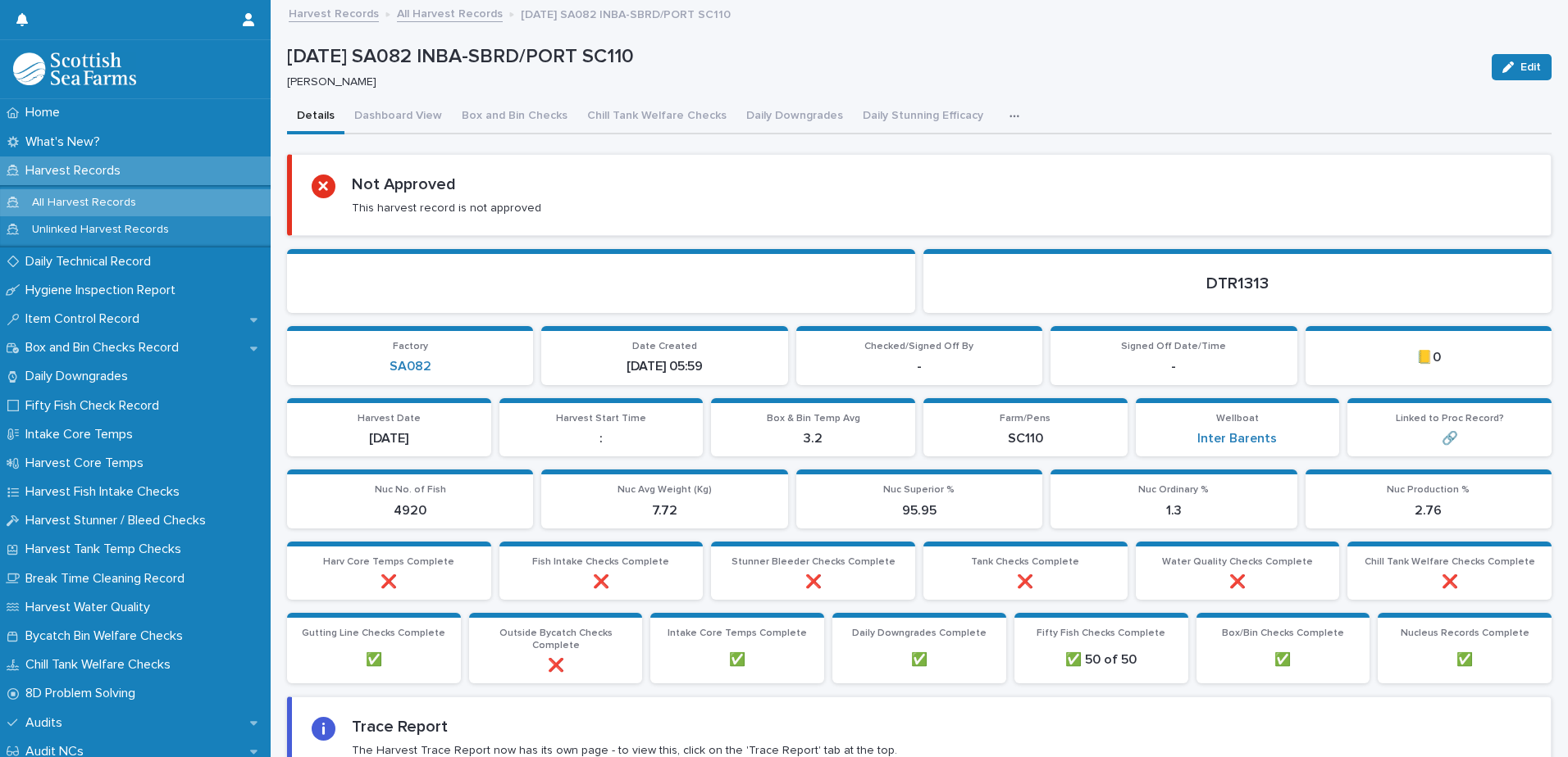
click at [1010, 113] on icon "button" at bounding box center [1014, 116] width 10 height 11
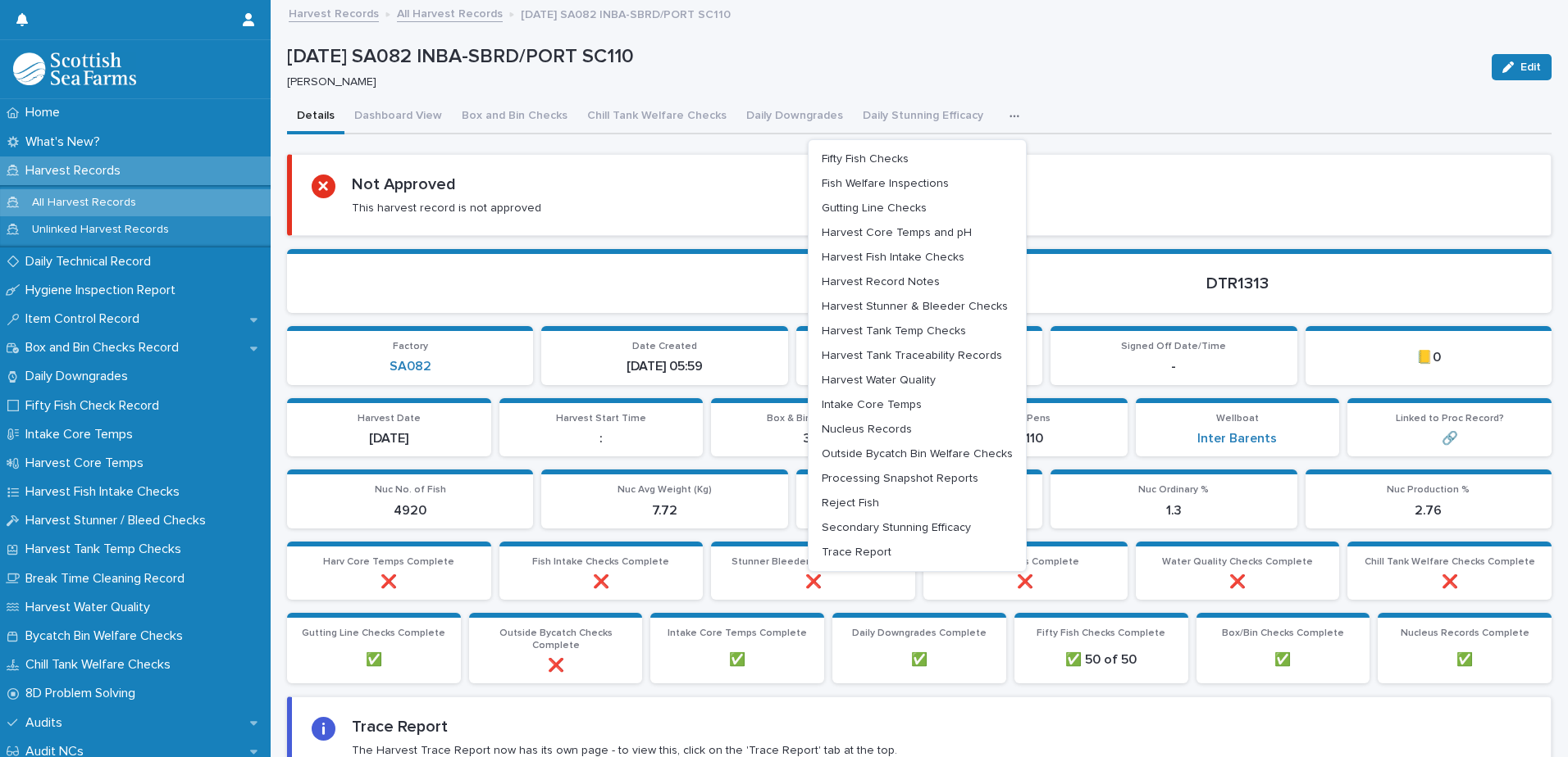
click at [1010, 116] on icon "button" at bounding box center [1014, 116] width 9 height 3
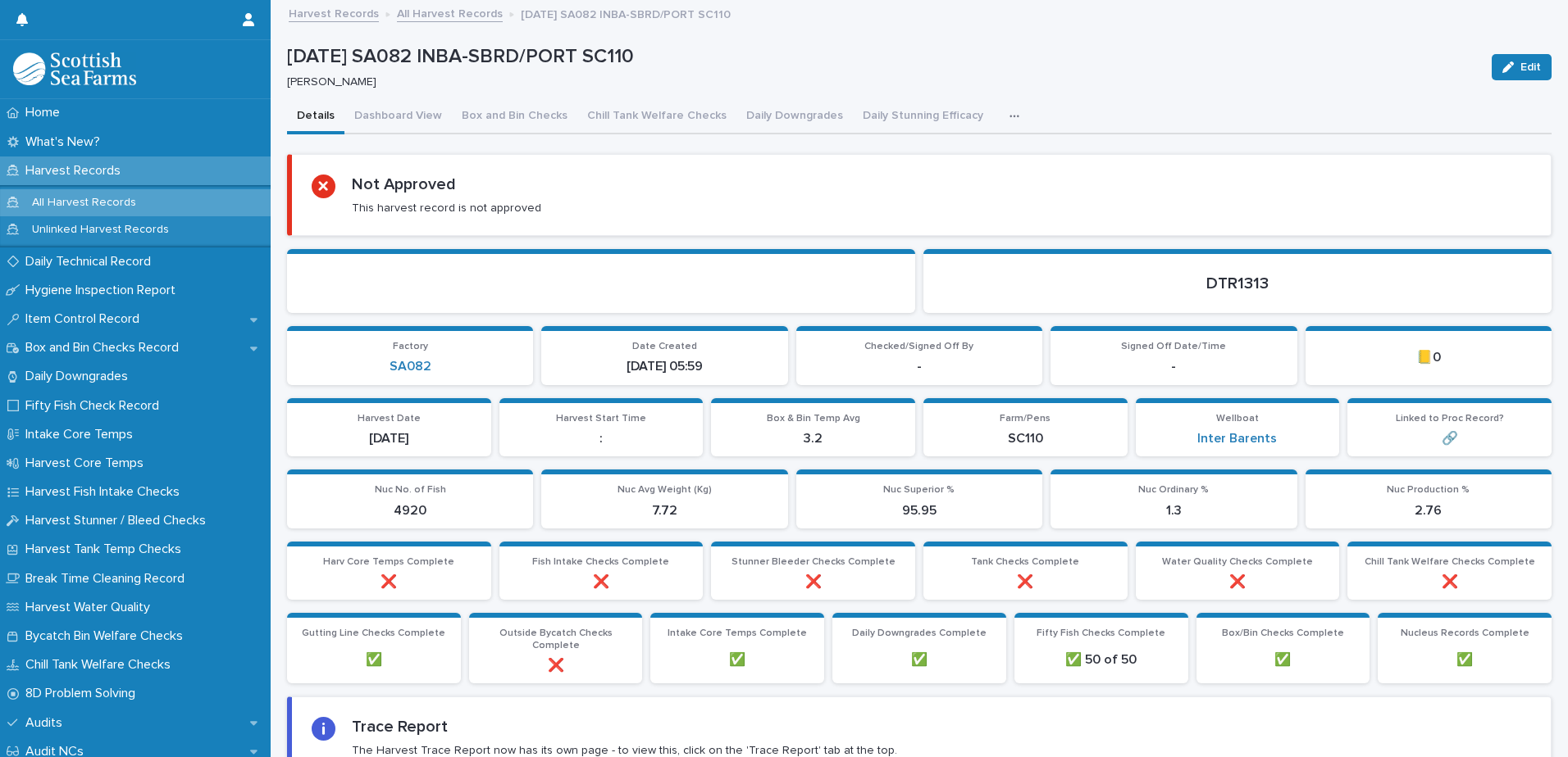
click at [454, 13] on link "All Harvest Records" at bounding box center [450, 13] width 106 height 19
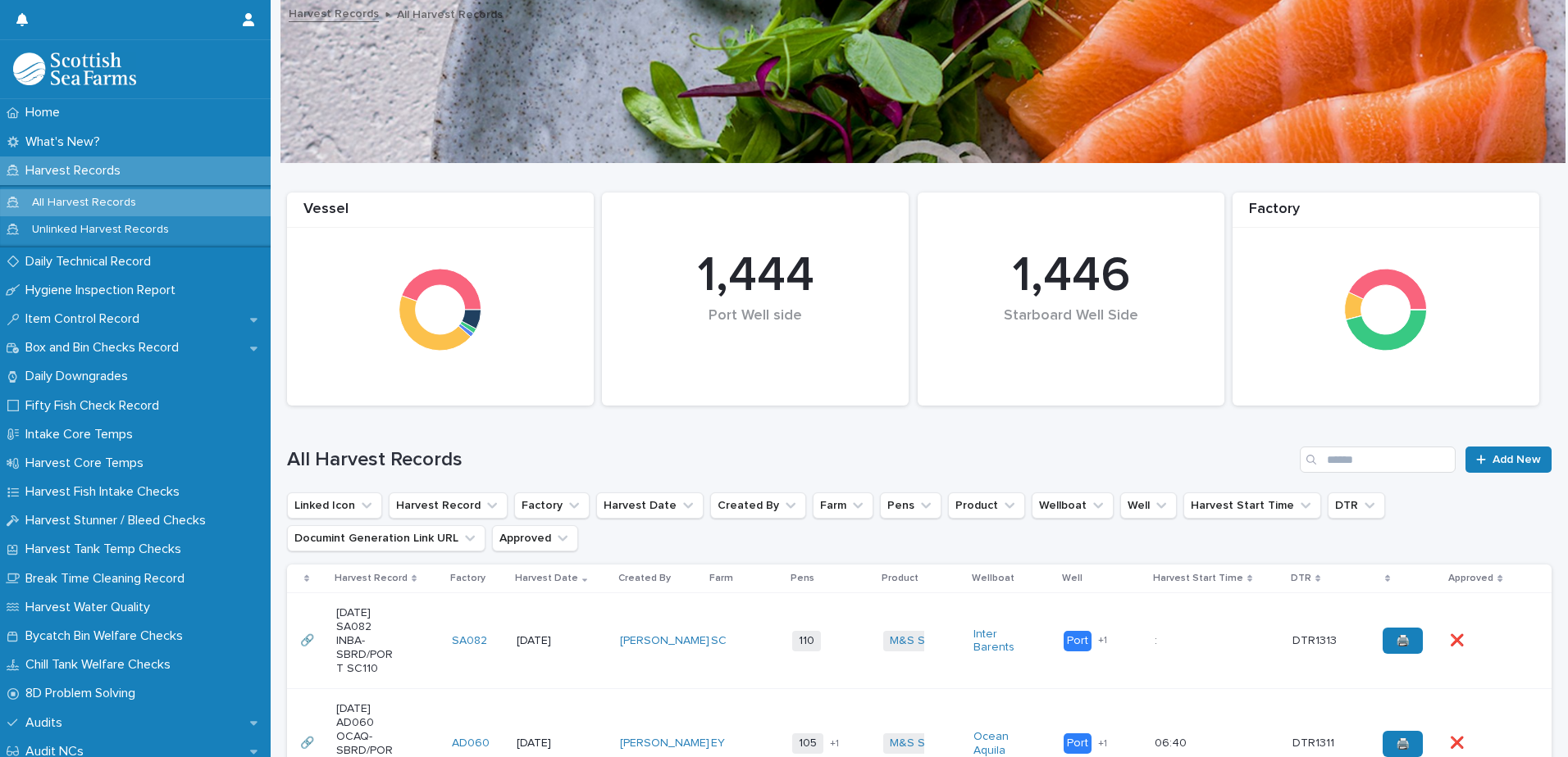
click at [423, 647] on div "[DATE] SA082 INBA-SBRD/PORT SC110" at bounding box center [388, 641] width 103 height 82
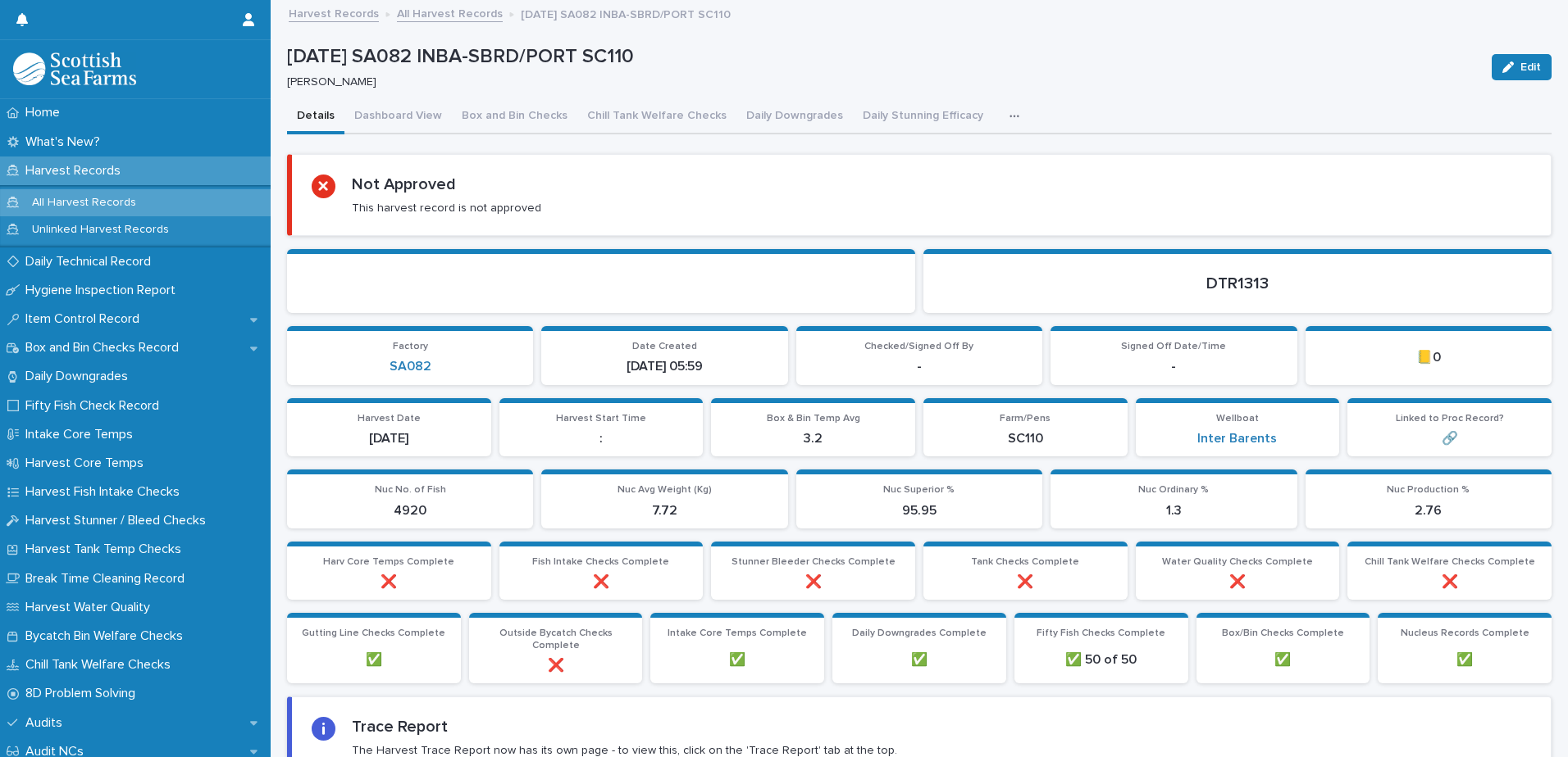
click at [1000, 117] on button "button" at bounding box center [1018, 116] width 36 height 33
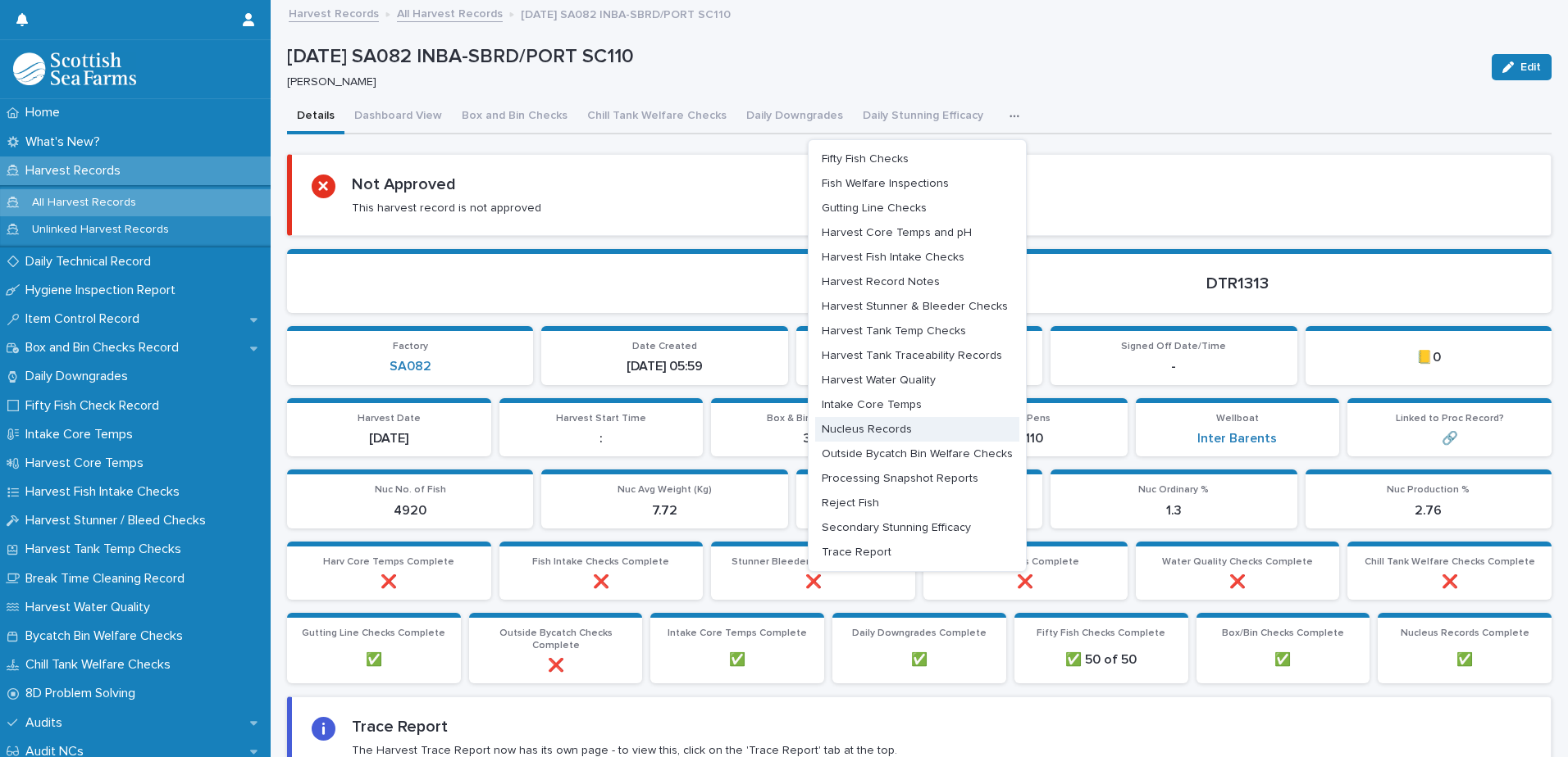
click at [857, 407] on span "Intake Core Temps" at bounding box center [871, 404] width 100 height 11
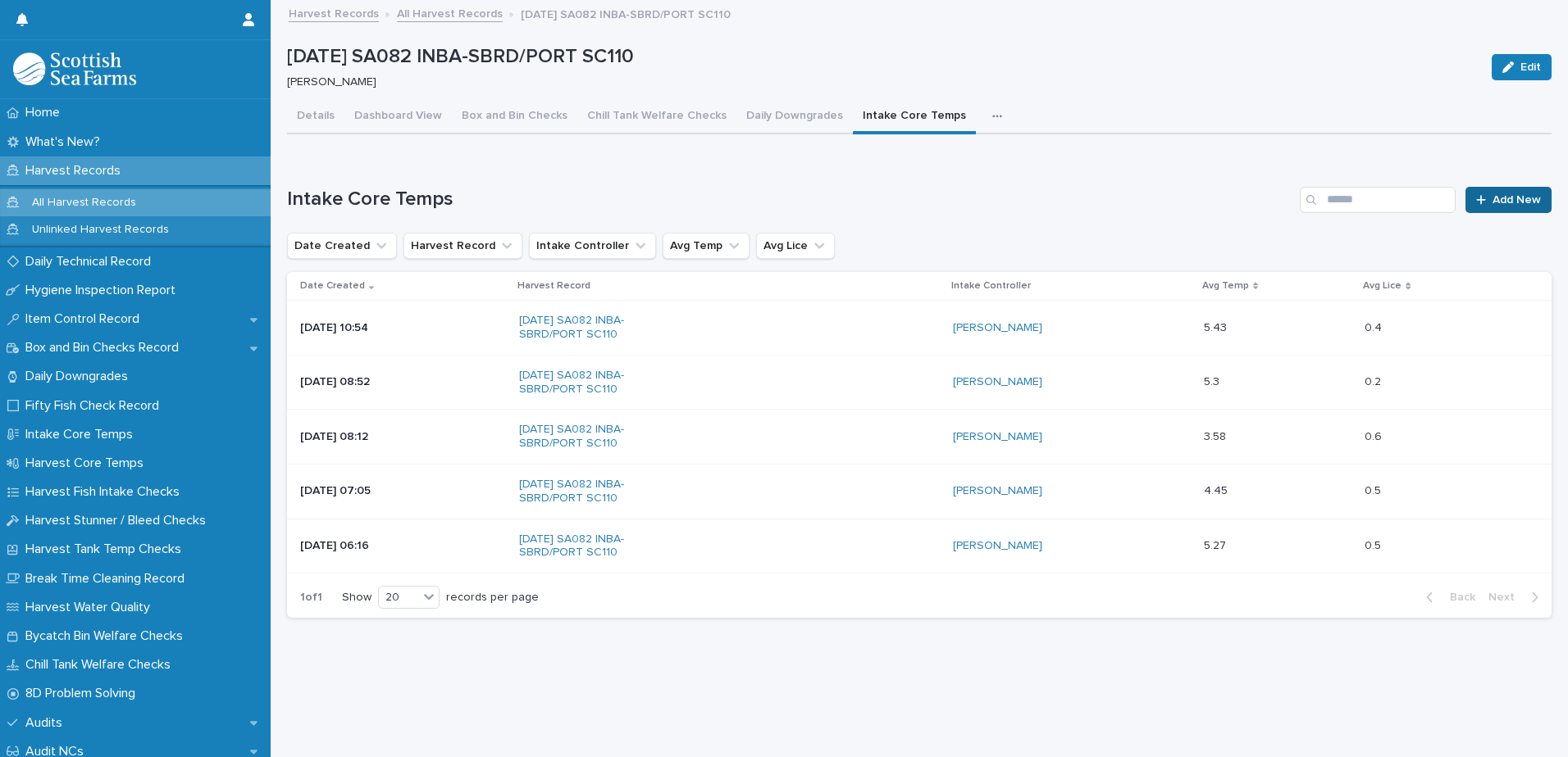
click at [1476, 194] on icon at bounding box center [1480, 199] width 10 height 11
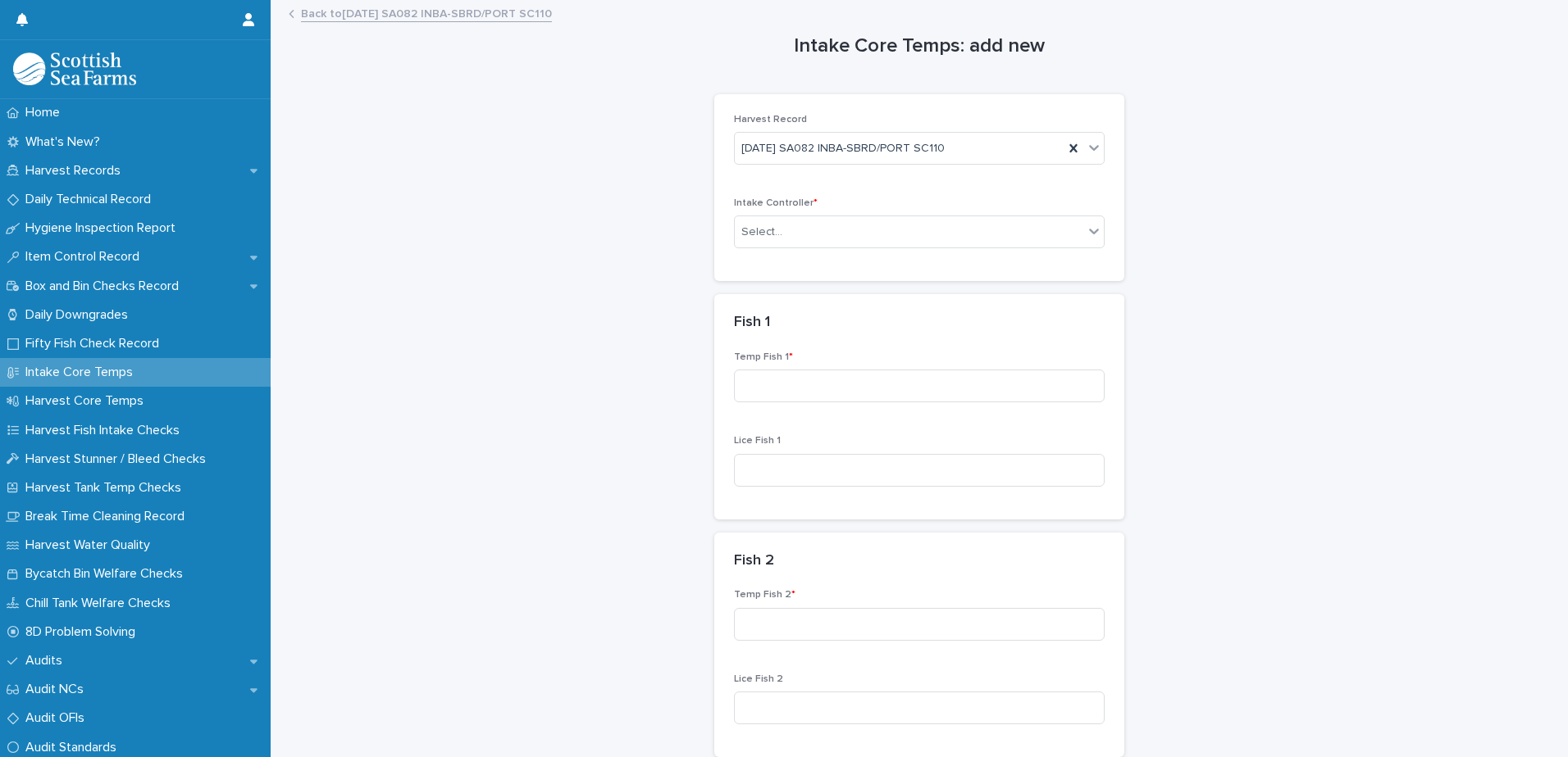
click at [453, 19] on link "Back to 19-08-2025 SA082 INBA-SBRD/PORT SC110" at bounding box center [426, 13] width 251 height 19
